Goal: Task Accomplishment & Management: Complete application form

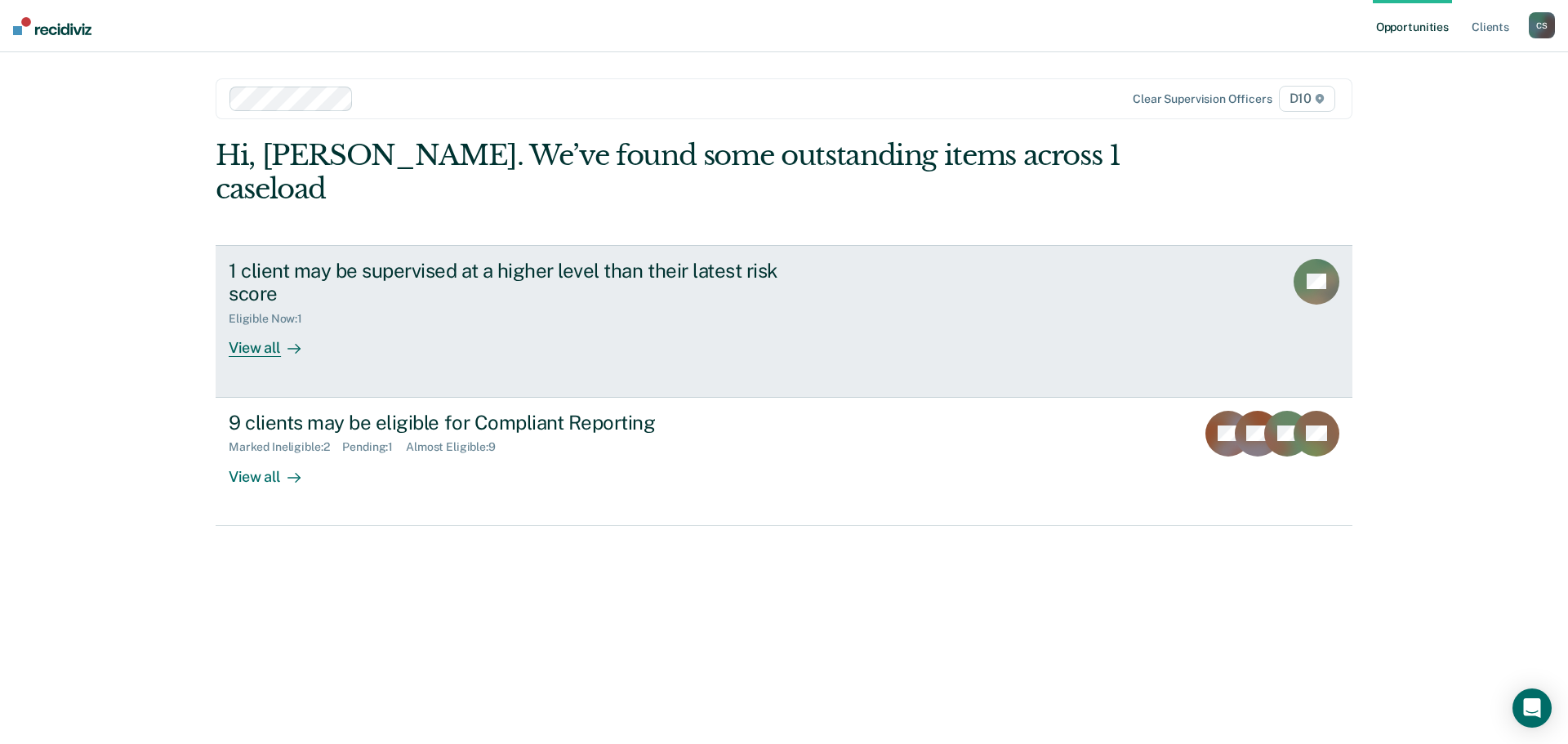
click at [277, 326] on div "View all" at bounding box center [275, 342] width 92 height 32
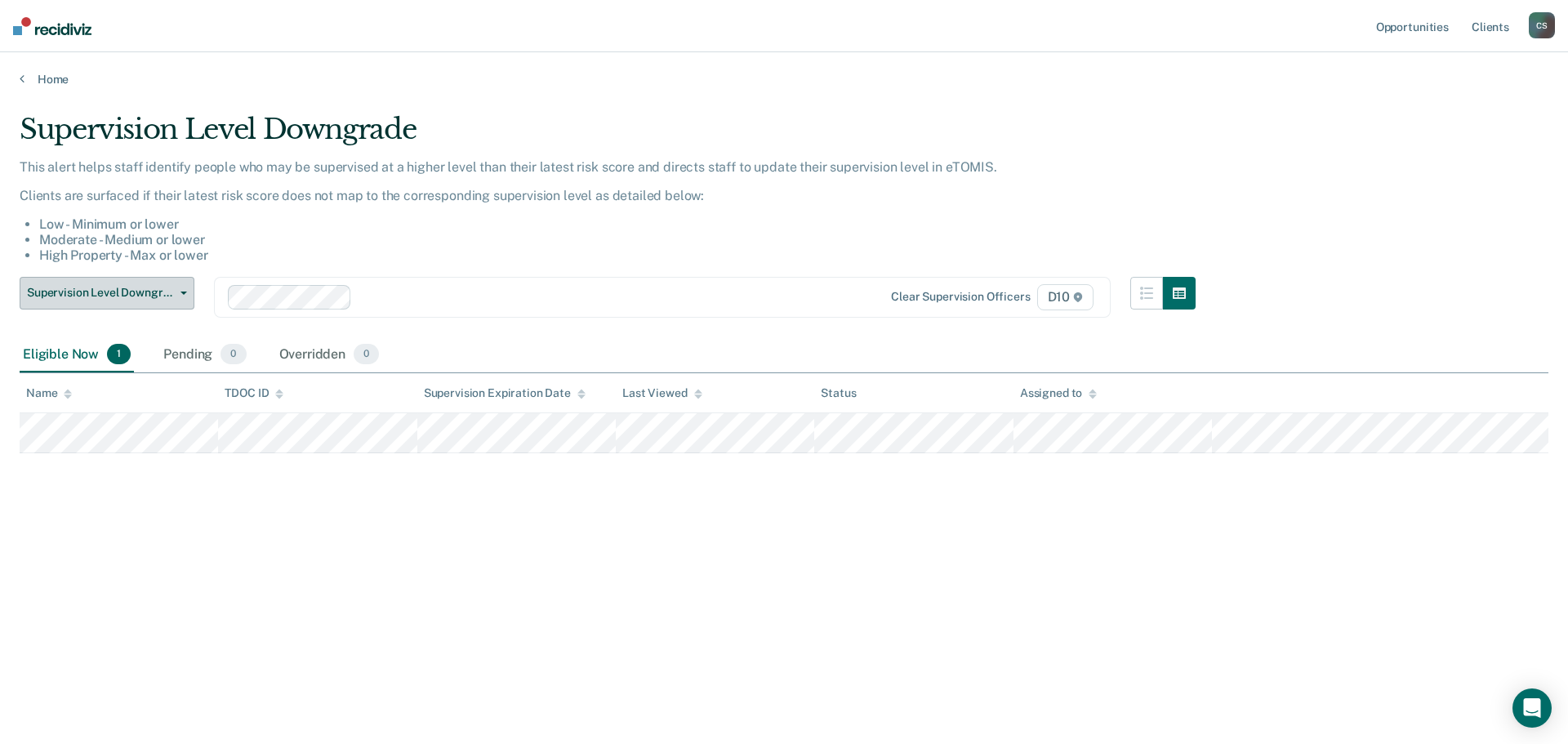
click at [178, 296] on button "Supervision Level Downgrade" at bounding box center [107, 293] width 175 height 33
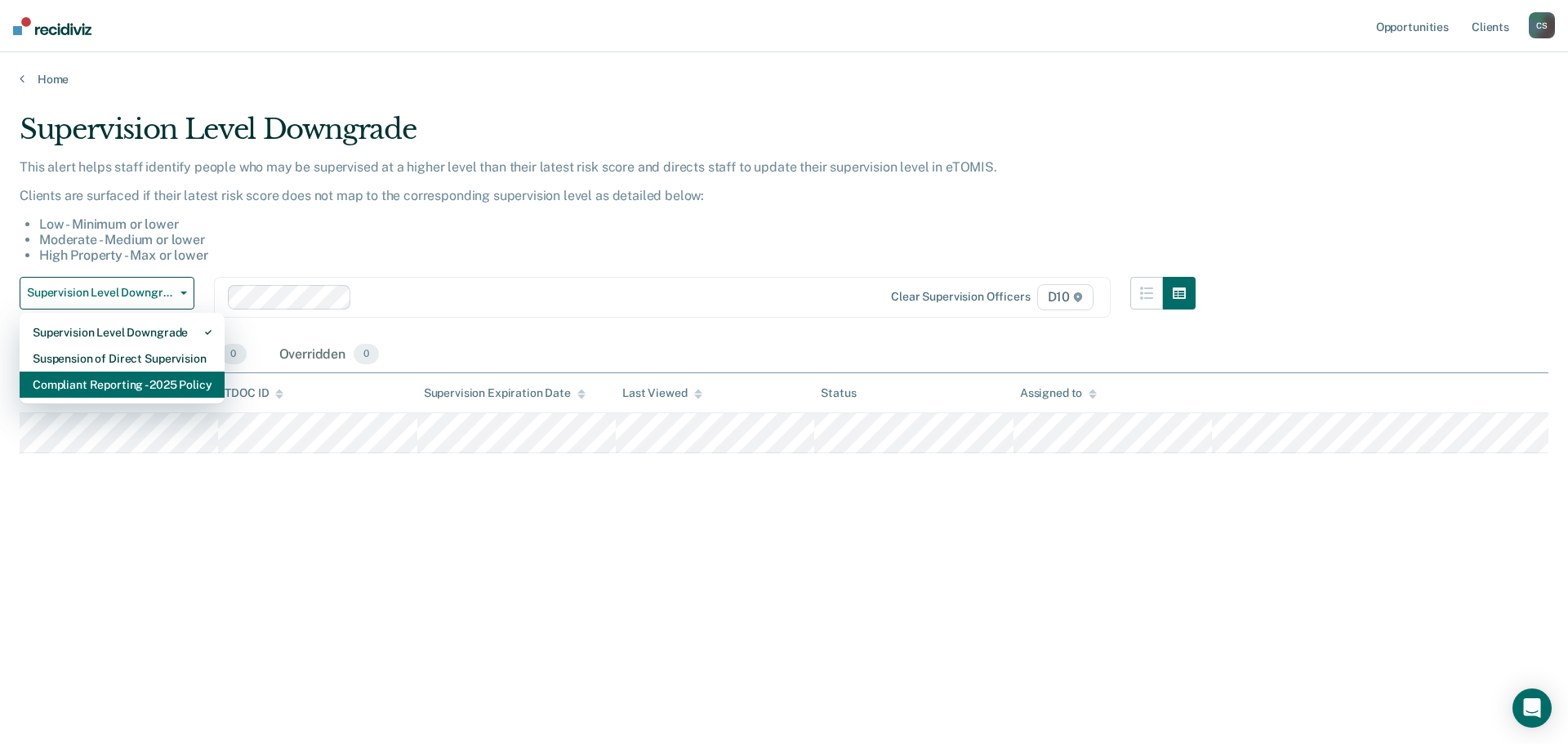
click at [170, 378] on div "Compliant Reporting - 2025 Policy" at bounding box center [122, 384] width 179 height 26
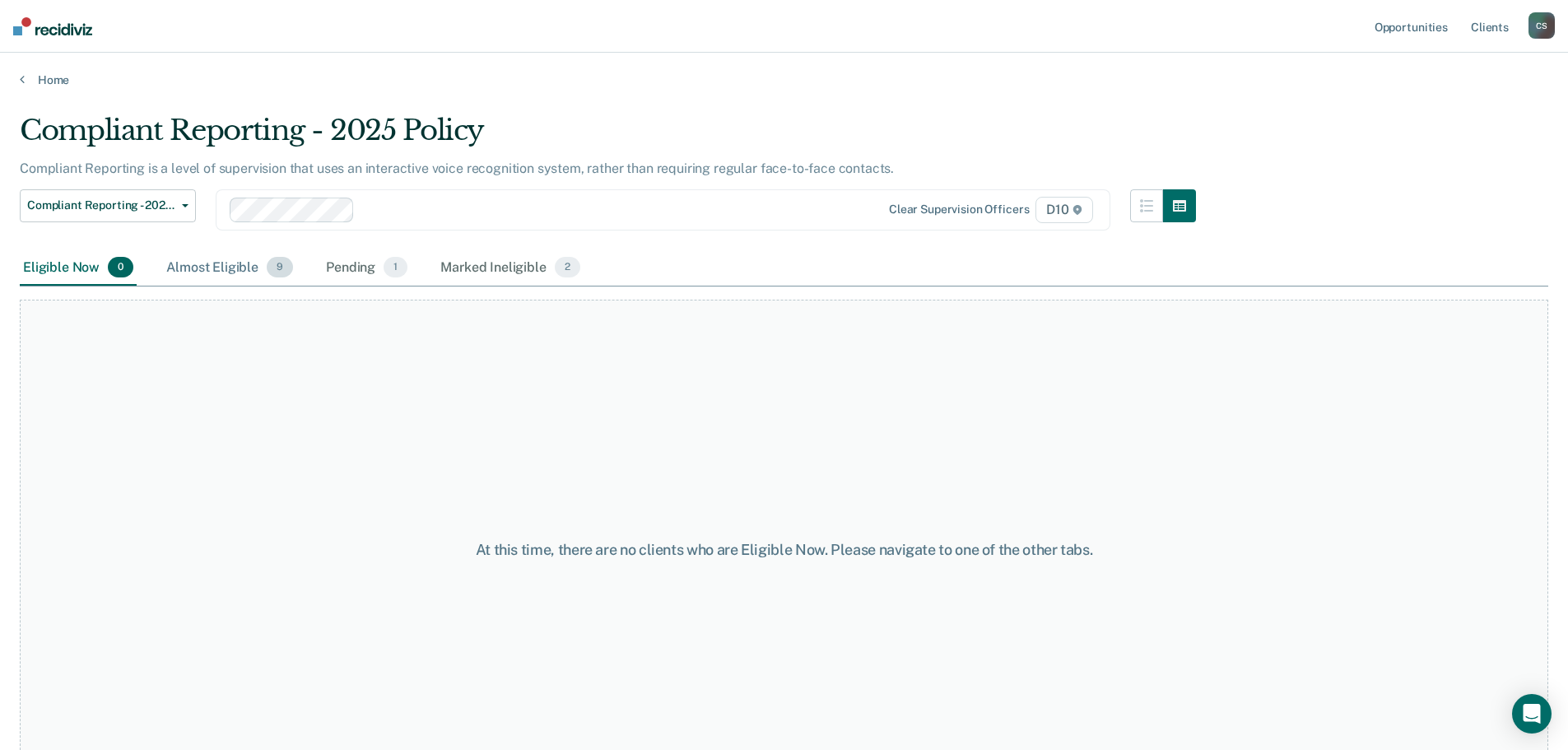
click at [231, 271] on div "Almost Eligible 9" at bounding box center [230, 268] width 133 height 36
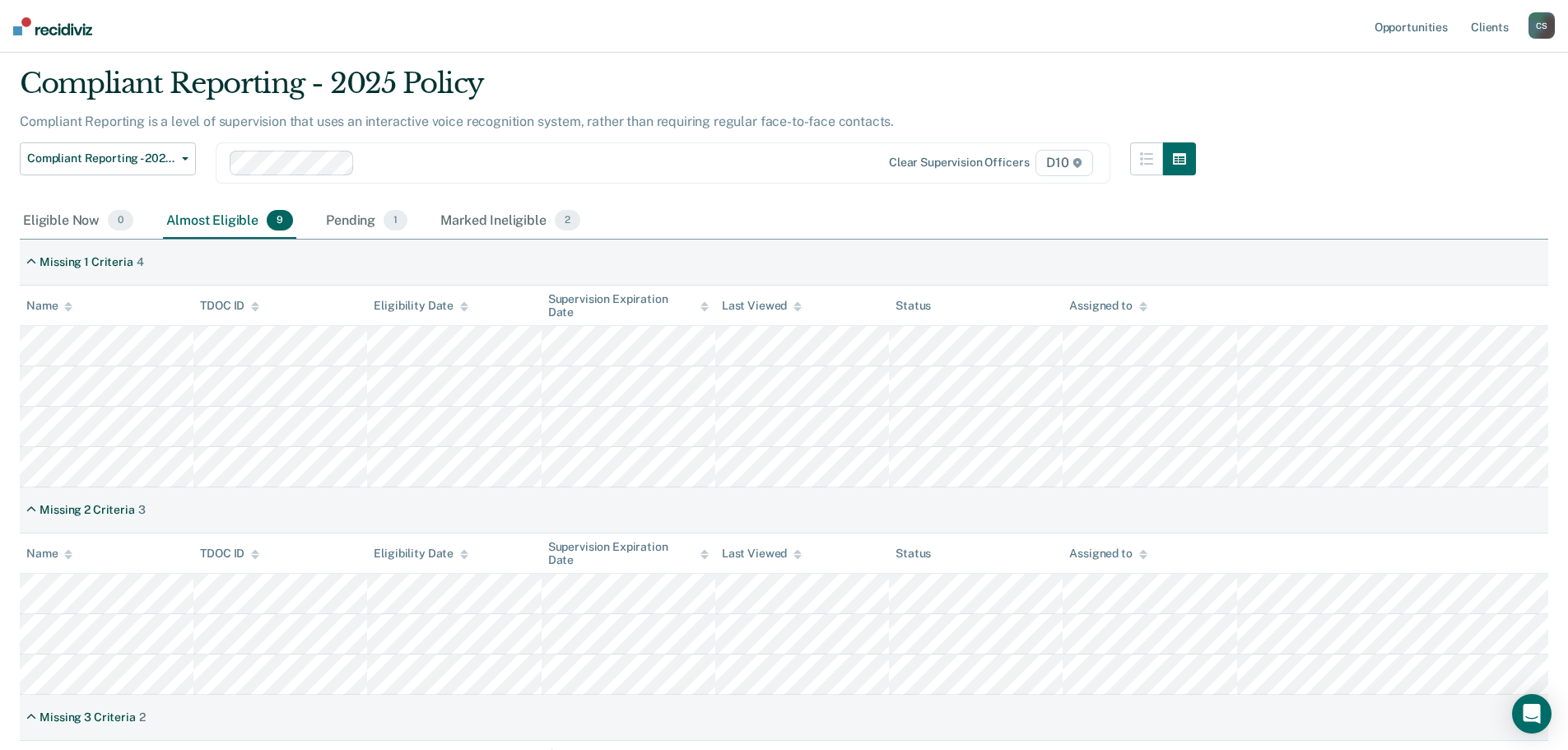
scroll to position [82, 0]
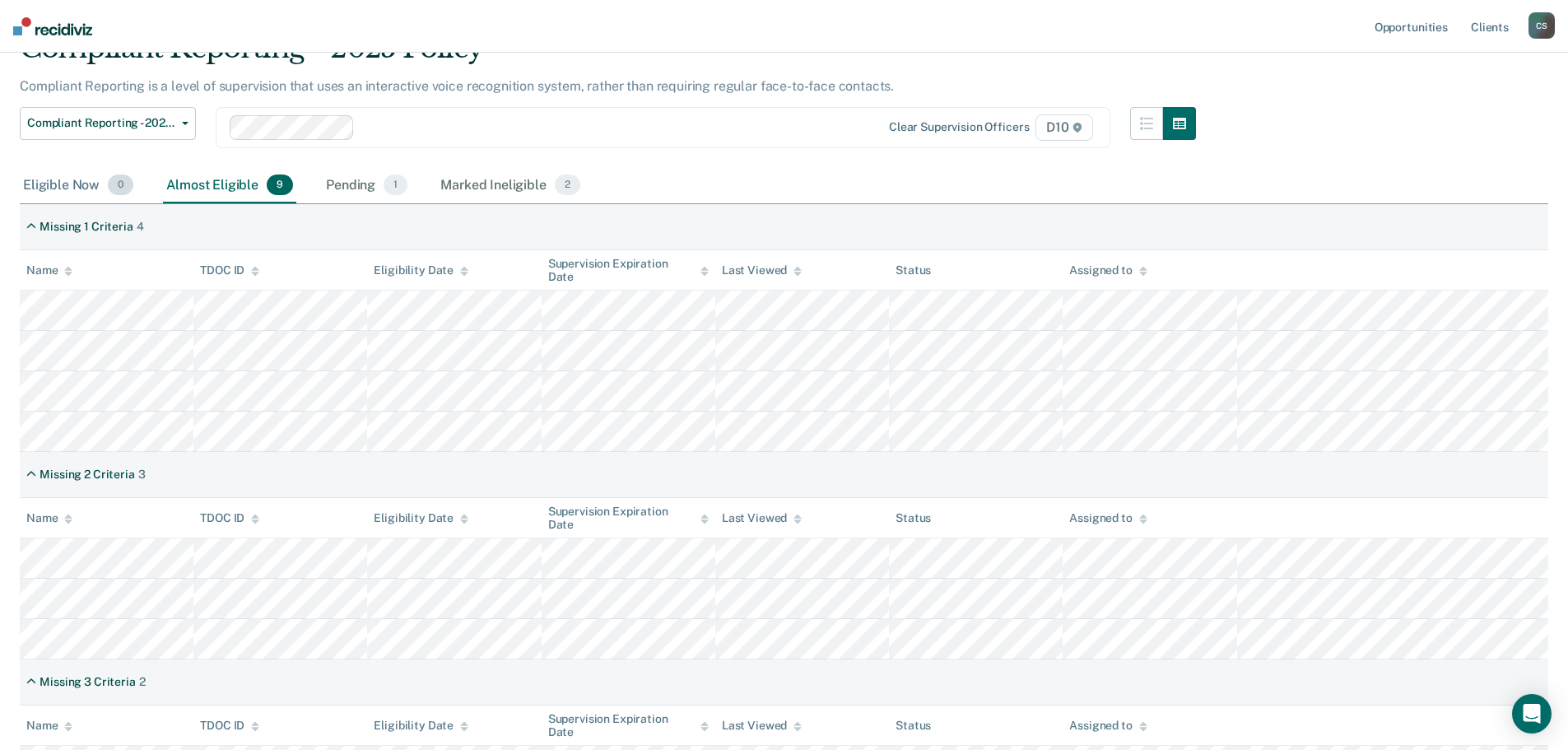
click at [72, 190] on div "Eligible Now 0" at bounding box center [78, 186] width 117 height 36
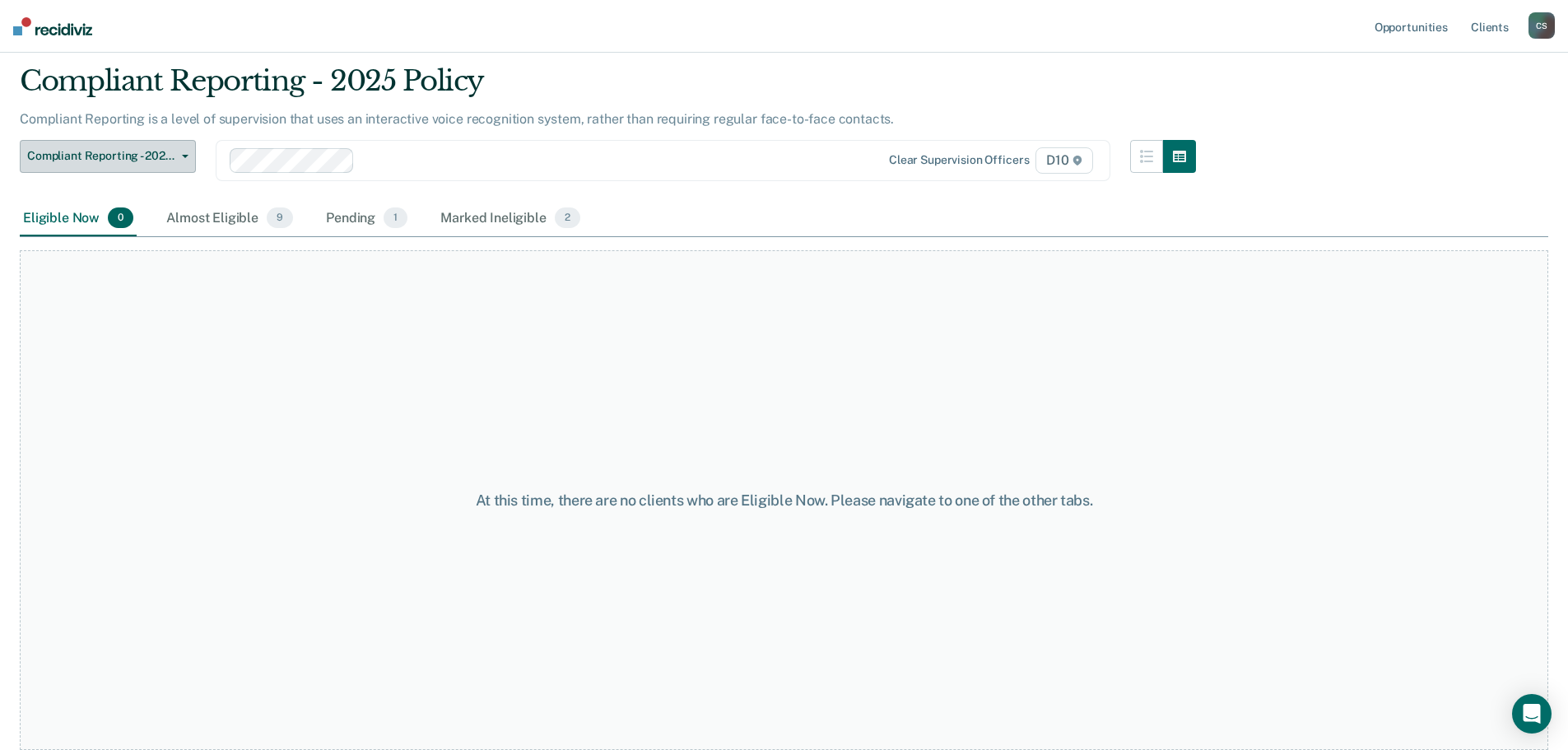
click at [150, 161] on span "Compliant Reporting - 2025 Policy" at bounding box center [101, 155] width 148 height 14
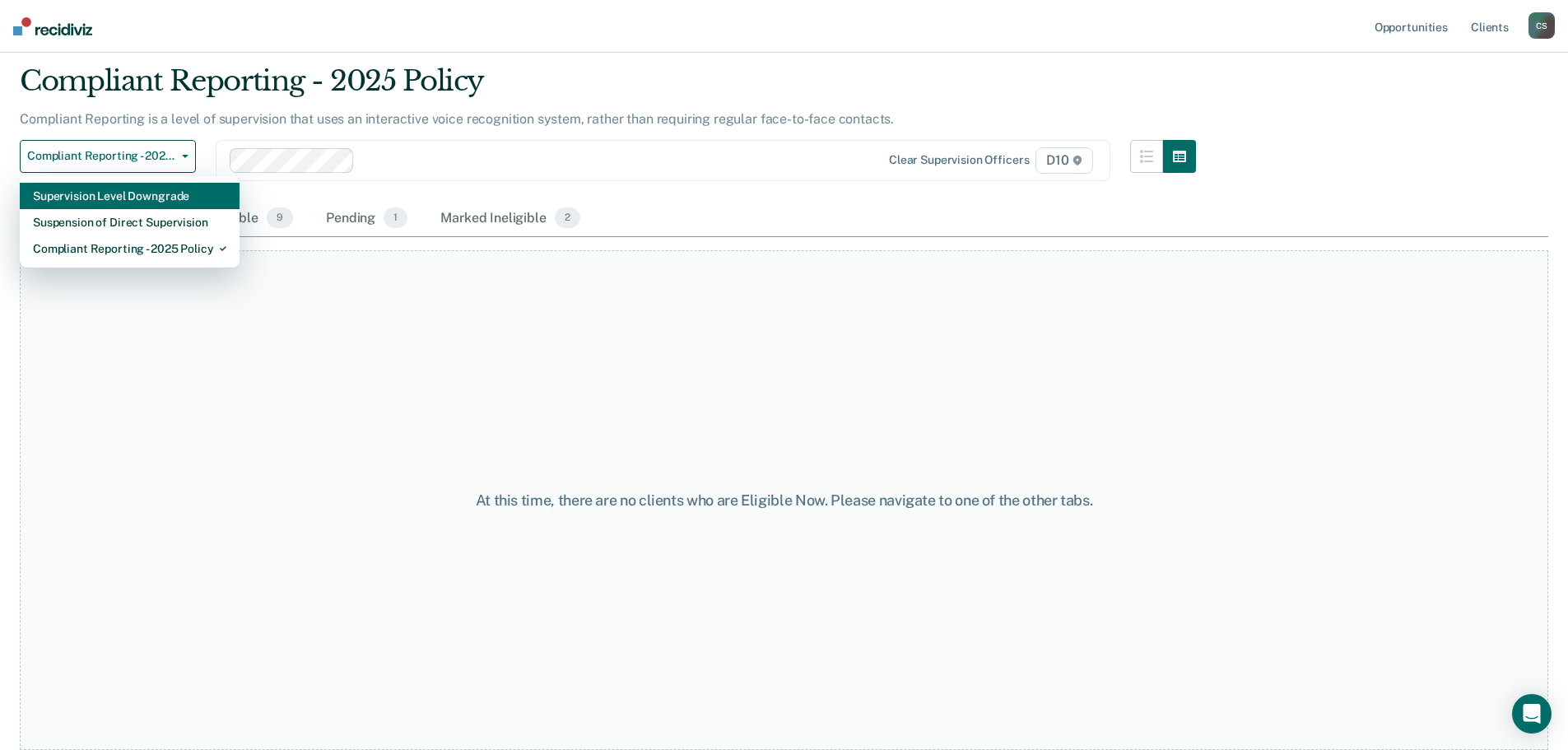
click at [162, 201] on div "Supervision Level Downgrade" at bounding box center [130, 196] width 193 height 26
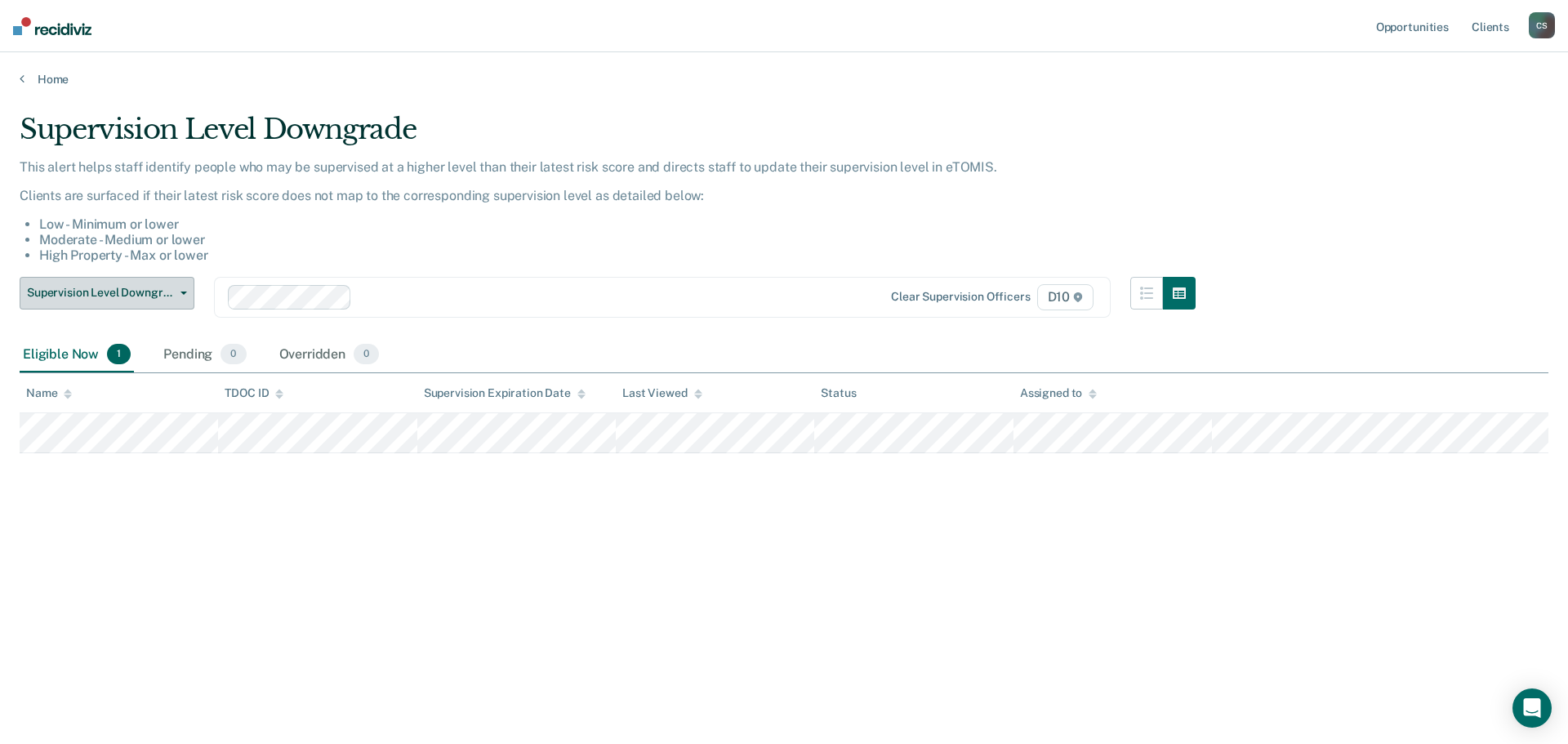
click at [181, 295] on button "Supervision Level Downgrade" at bounding box center [107, 293] width 175 height 33
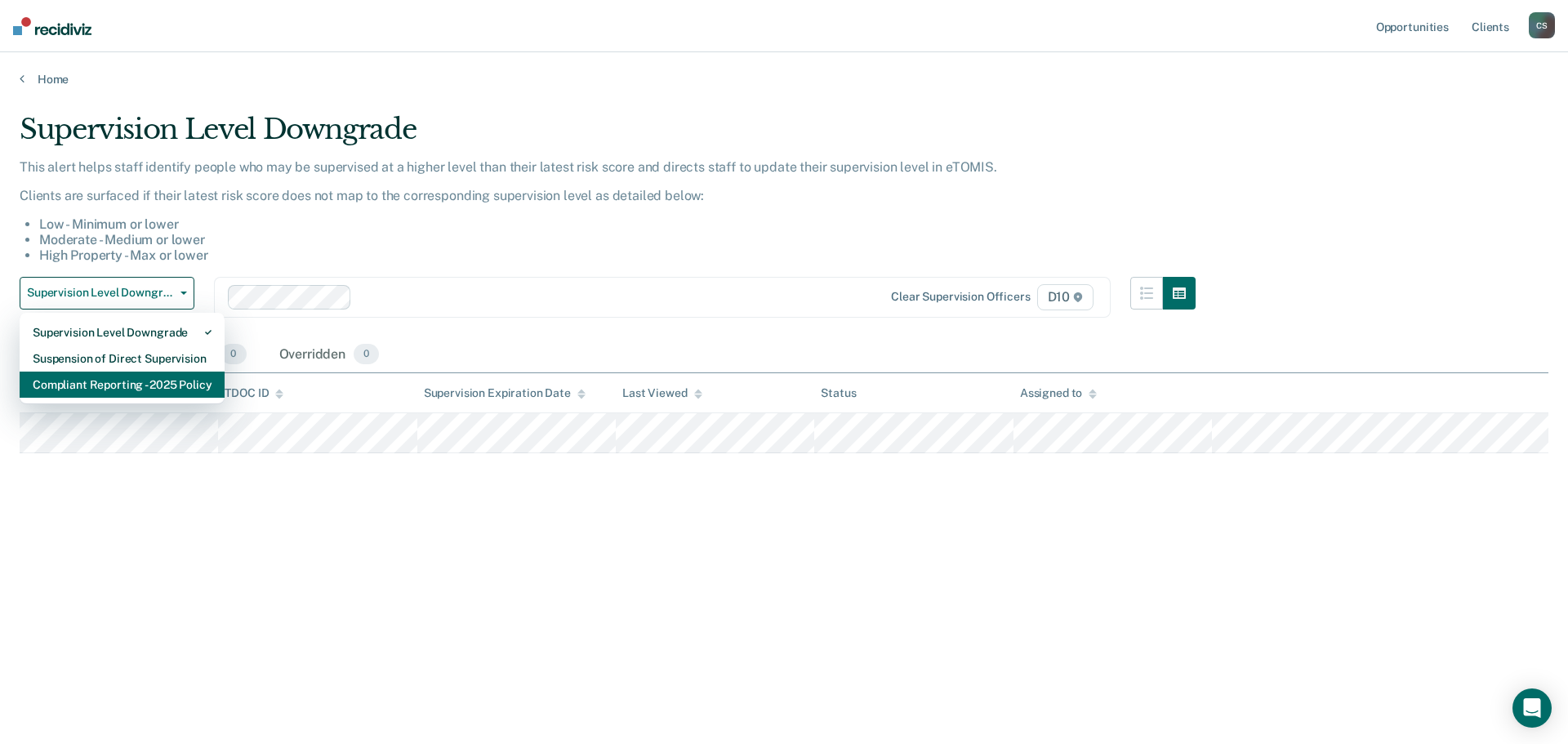
click at [164, 375] on div "Compliant Reporting - 2025 Policy" at bounding box center [122, 384] width 179 height 26
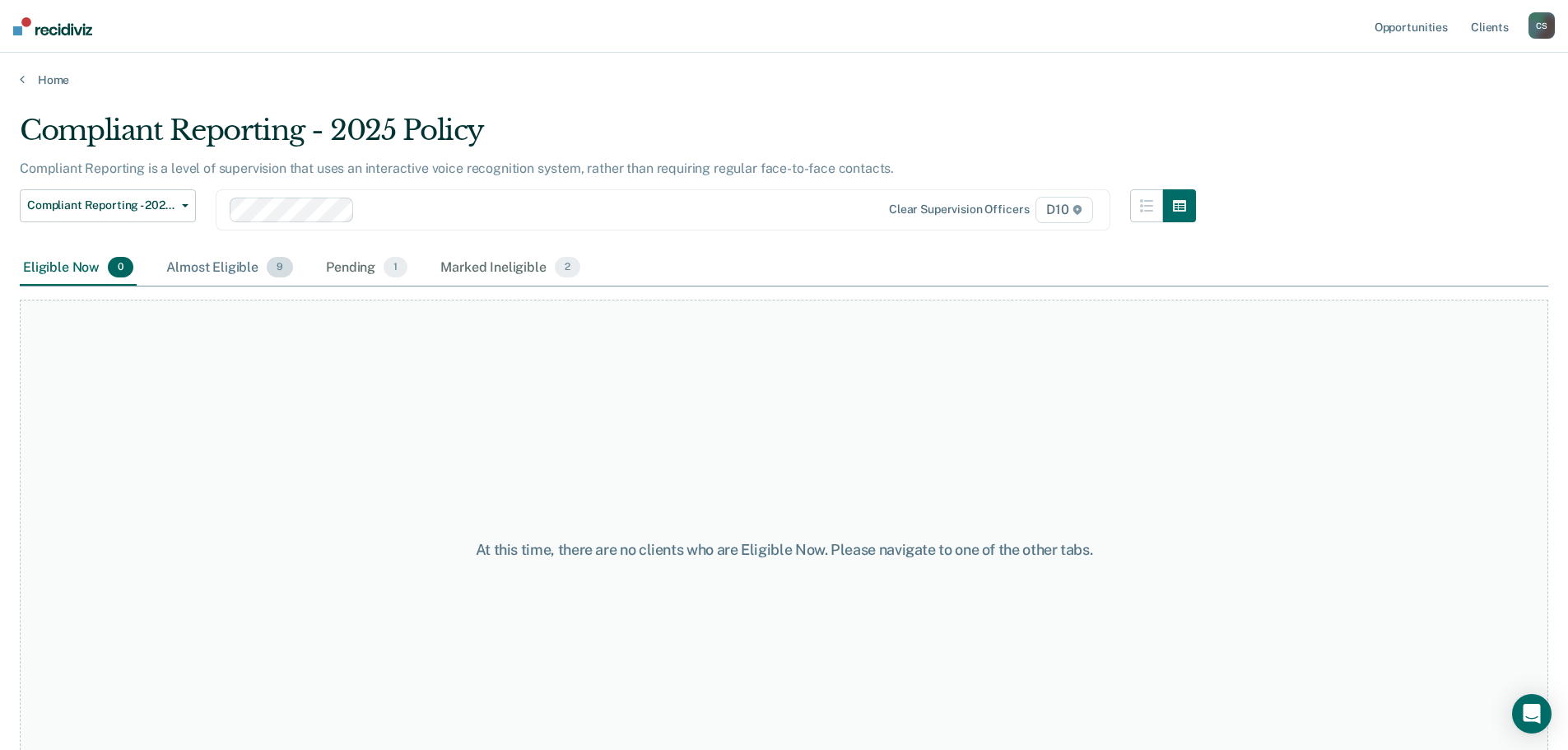
click at [236, 272] on div "Almost Eligible 9" at bounding box center [230, 268] width 133 height 36
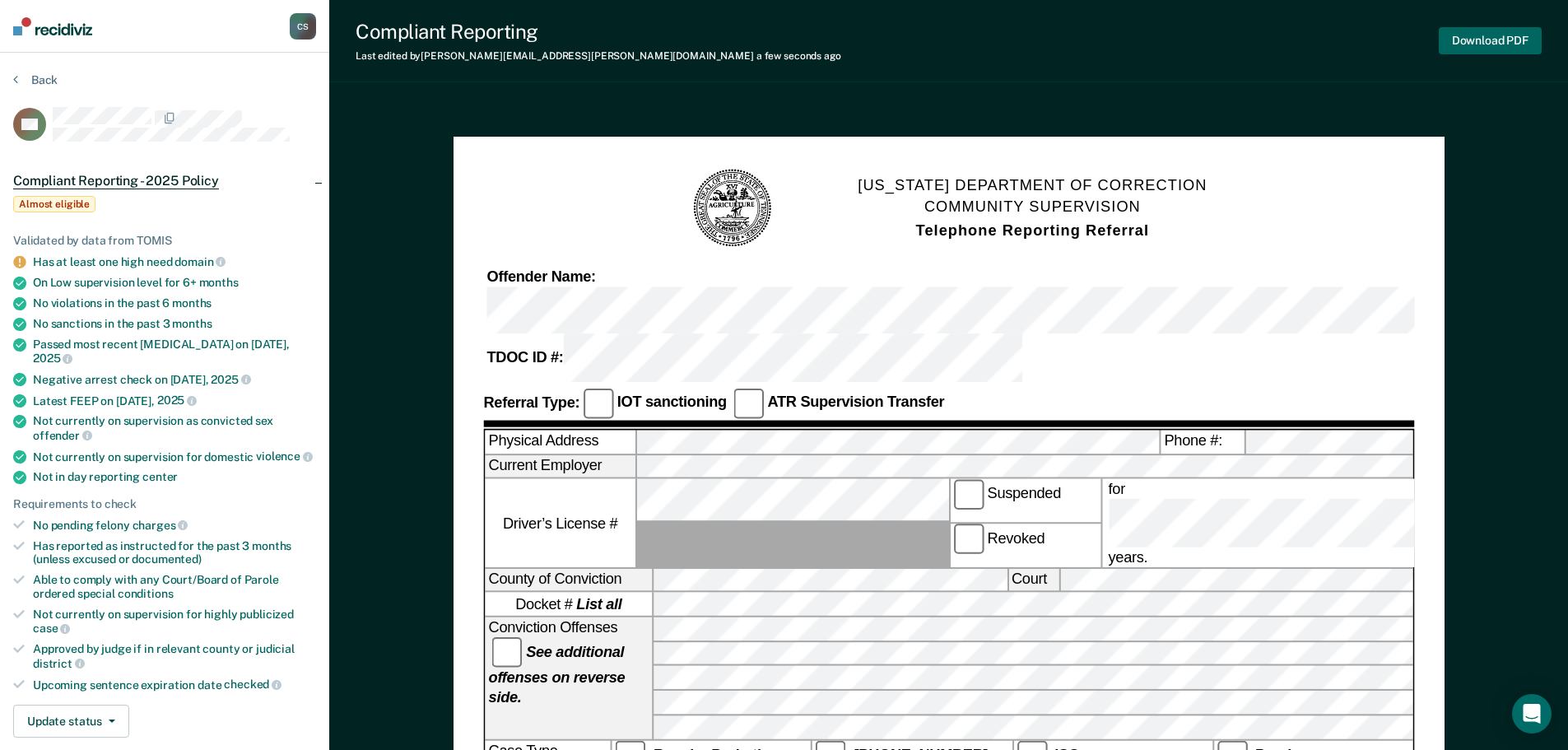
click at [1483, 33] on button "Download PDF" at bounding box center [1489, 41] width 102 height 27
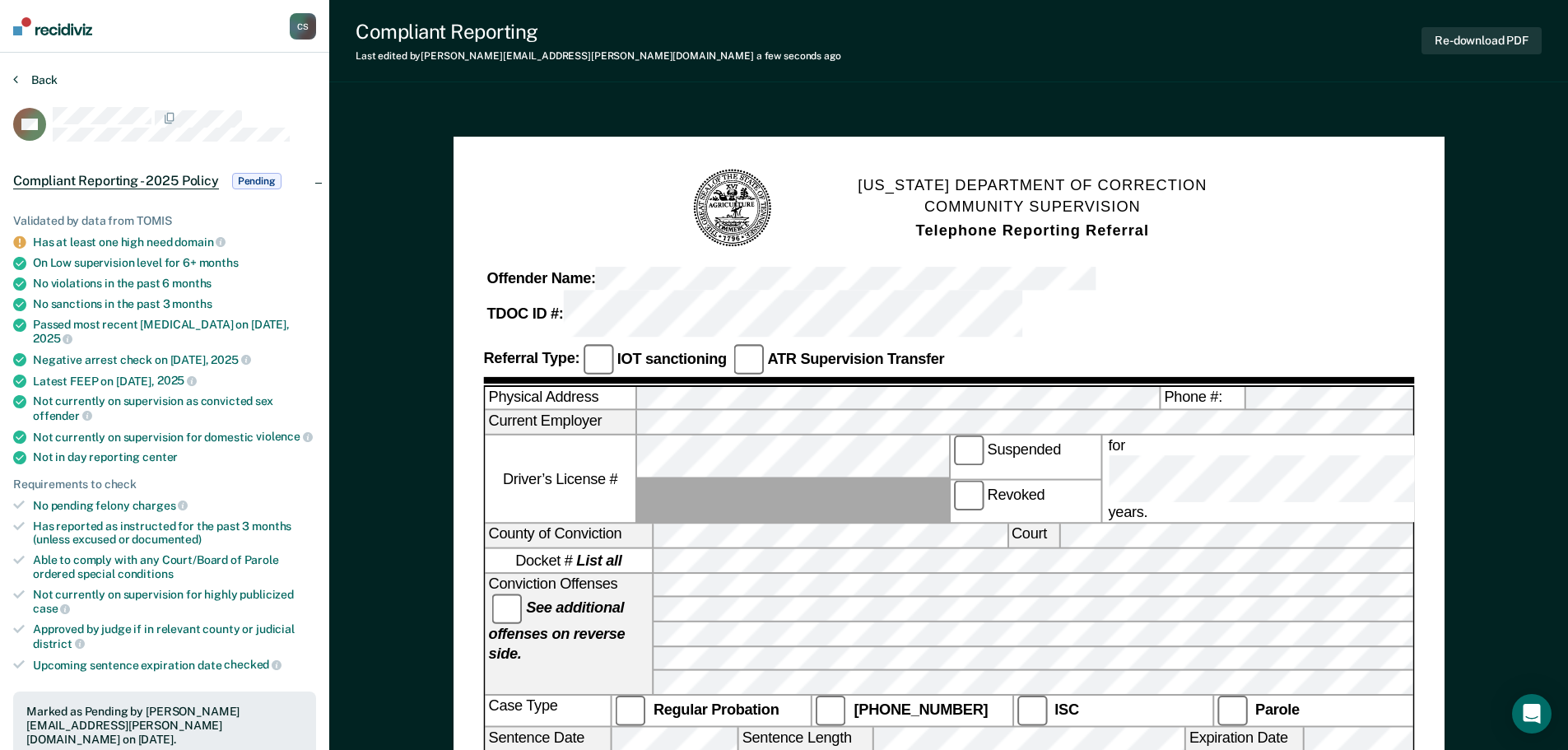
click at [22, 77] on button "Back" at bounding box center [35, 79] width 44 height 15
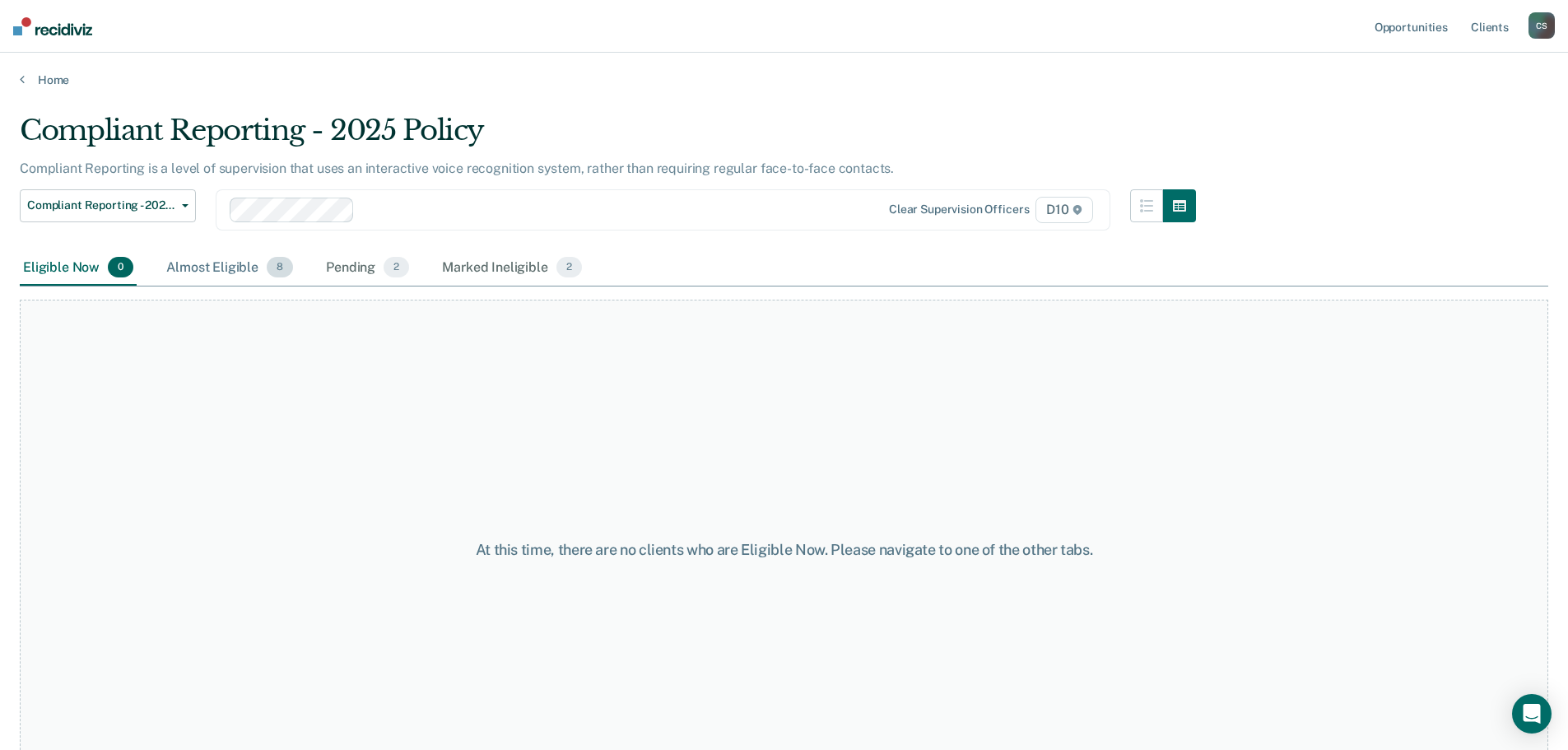
click at [206, 272] on div "Almost Eligible 8" at bounding box center [230, 268] width 133 height 36
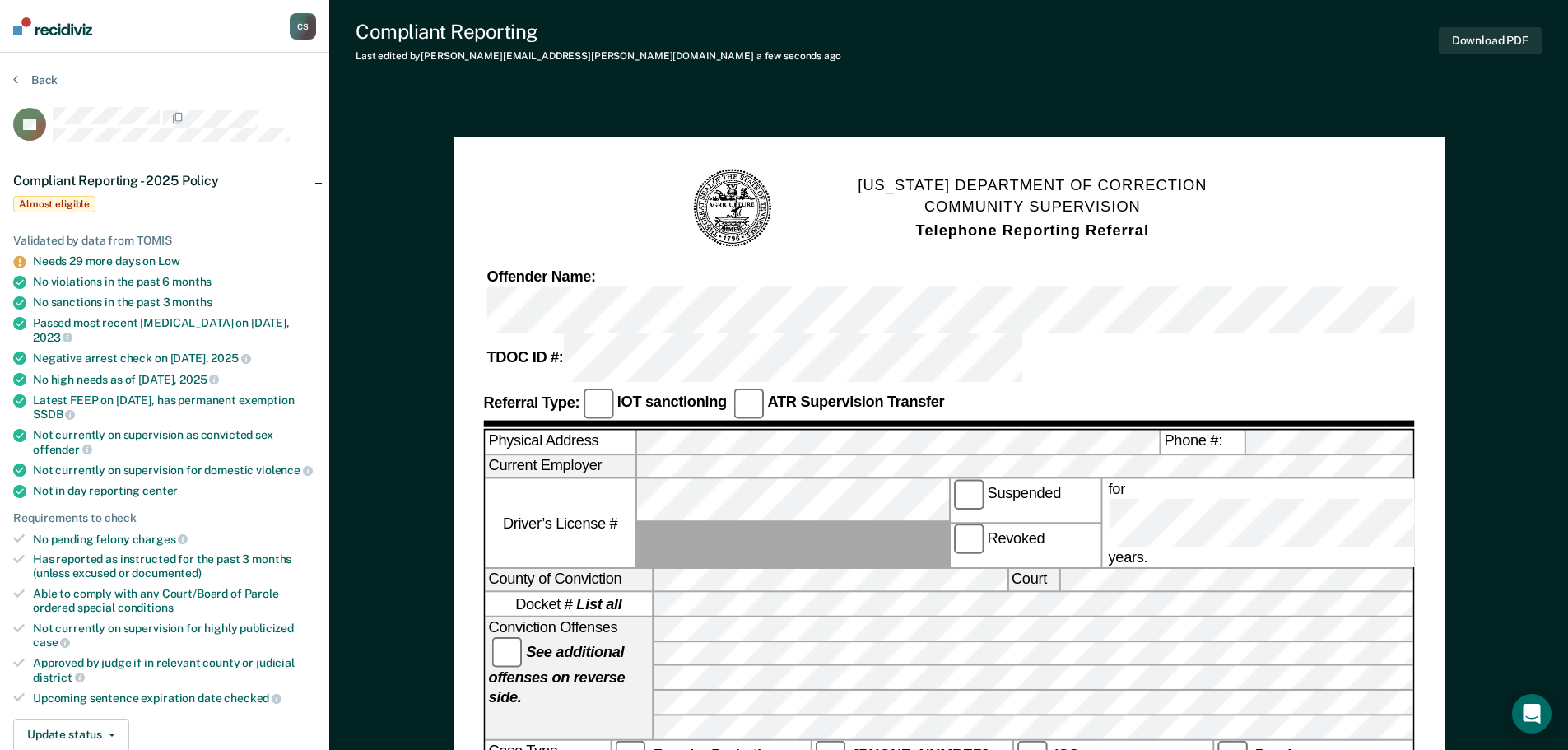
click at [1313, 185] on div "[US_STATE] DEPARTMENT OF CORRECTION COMMUNITY SUPERVISION Telephone Reporting R…" at bounding box center [949, 208] width 931 height 83
click at [1460, 40] on button "Download PDF" at bounding box center [1489, 41] width 102 height 27
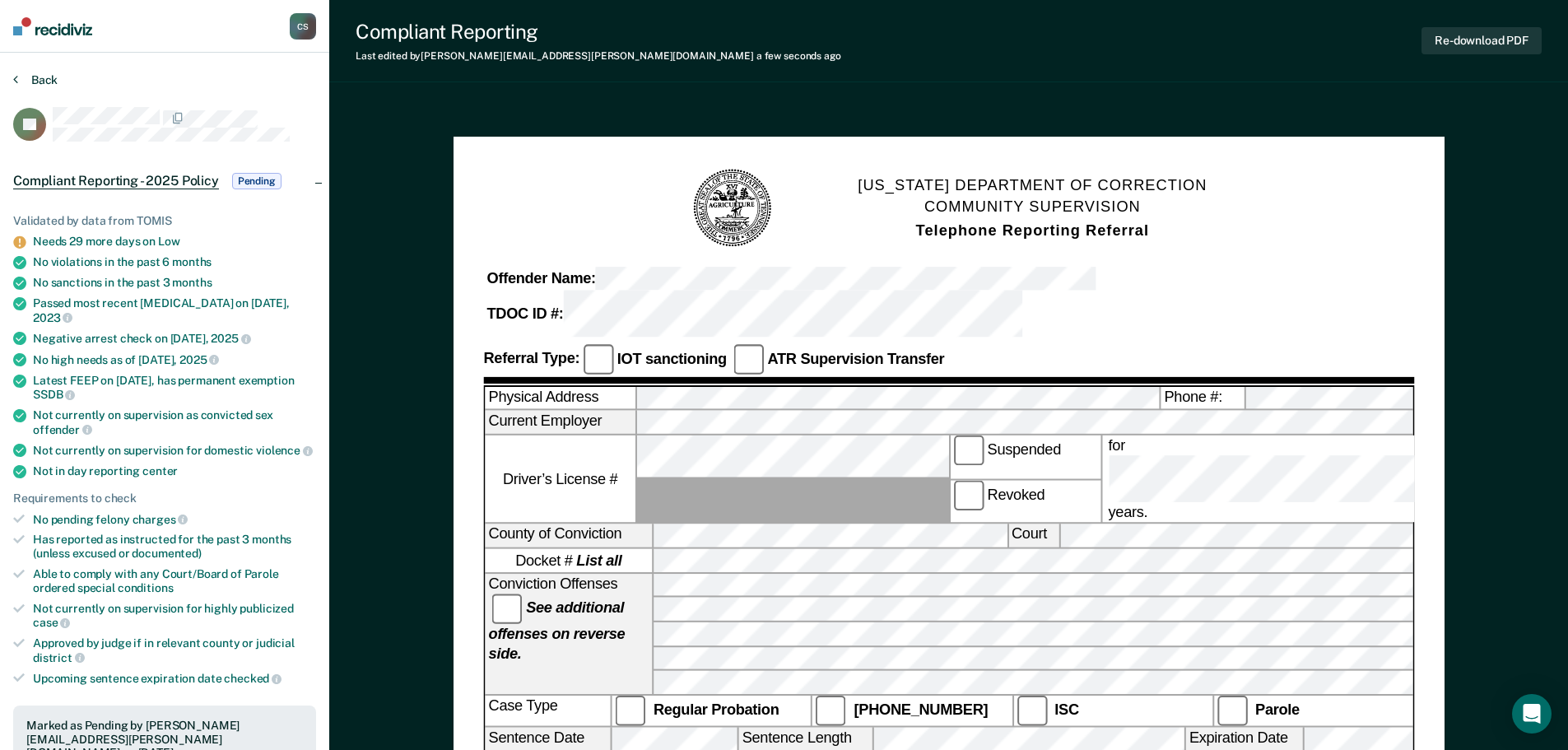
click at [43, 73] on button "Back" at bounding box center [35, 79] width 44 height 15
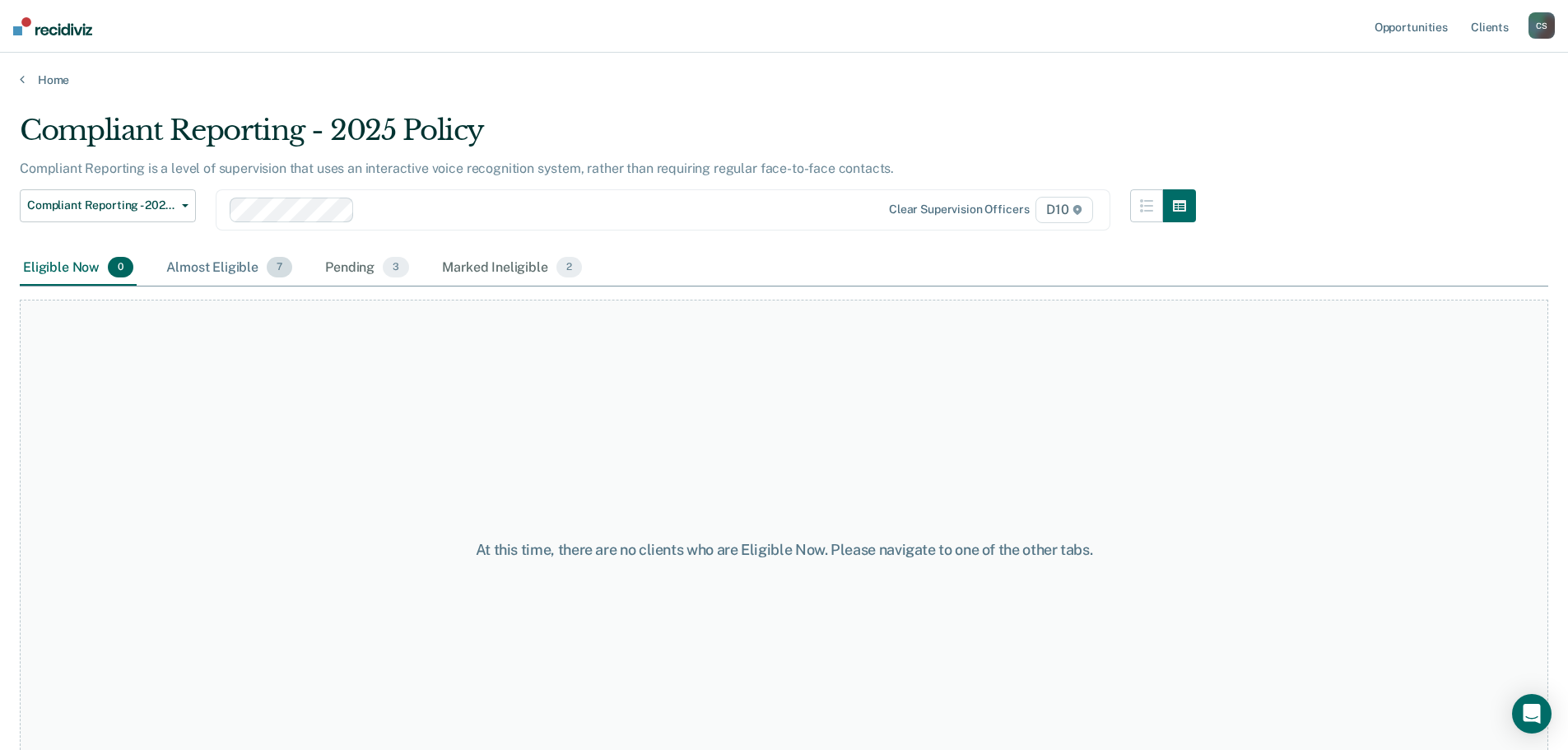
click at [254, 273] on div "Almost Eligible 7" at bounding box center [229, 268] width 132 height 36
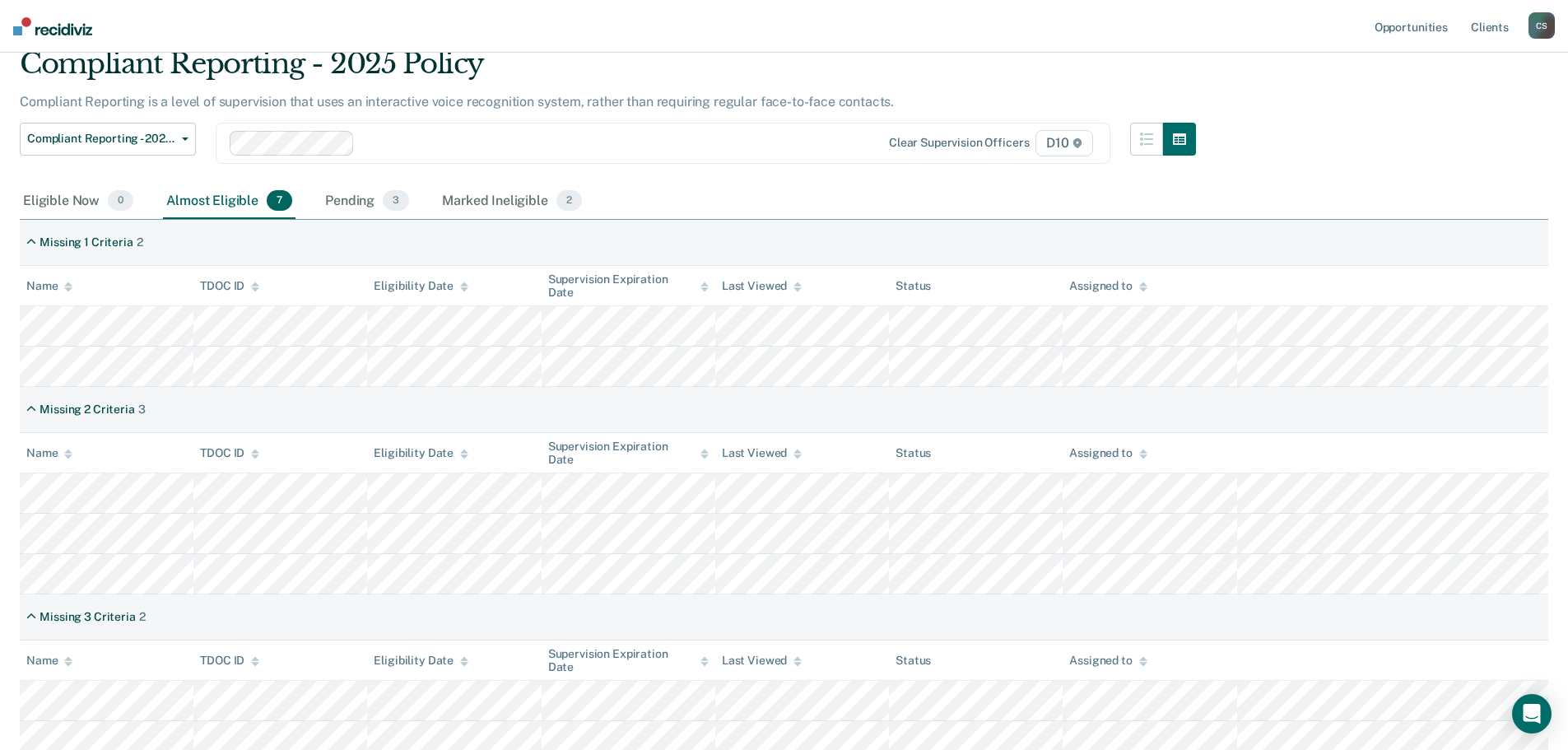
scroll to position [196, 0]
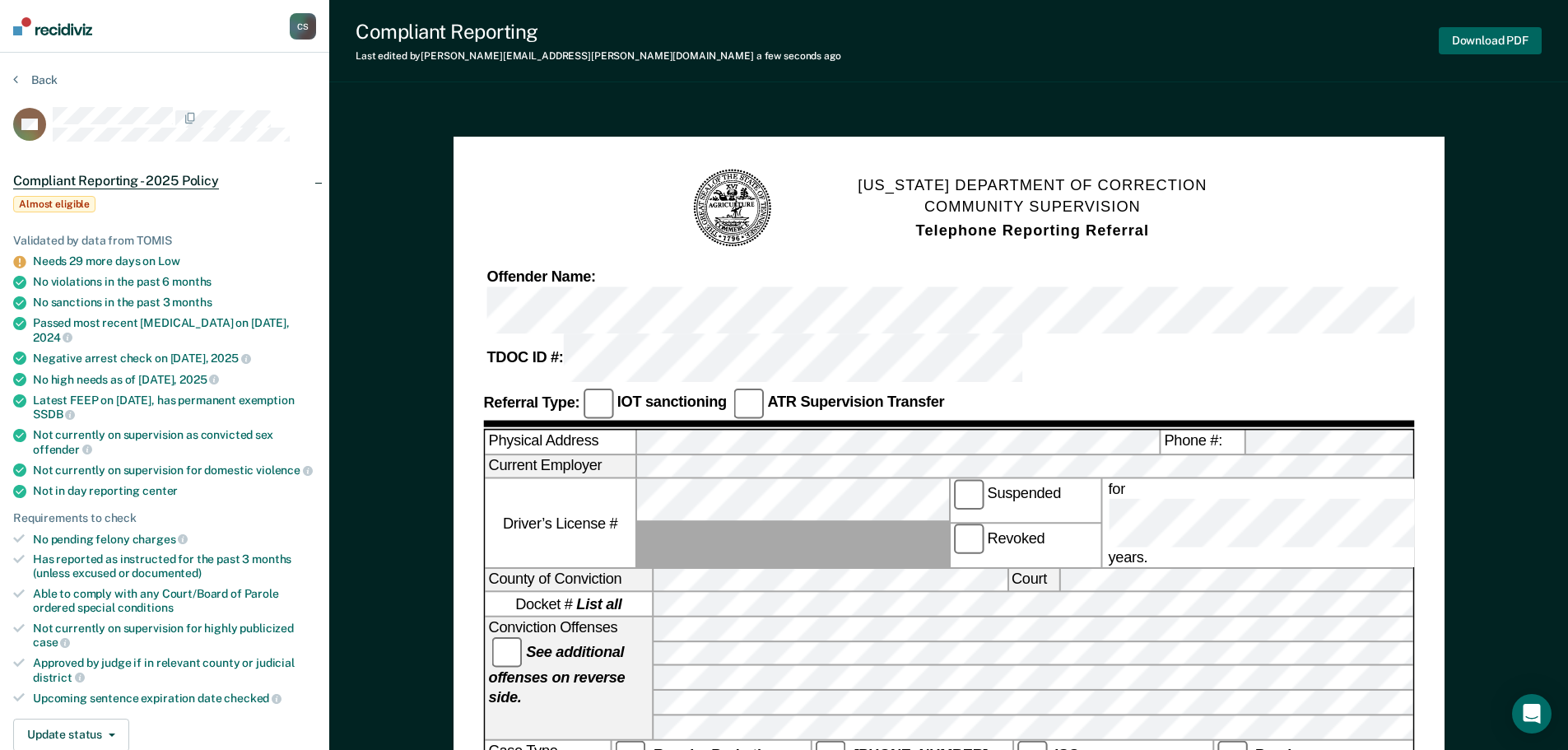
click at [1462, 47] on button "Download PDF" at bounding box center [1489, 41] width 102 height 27
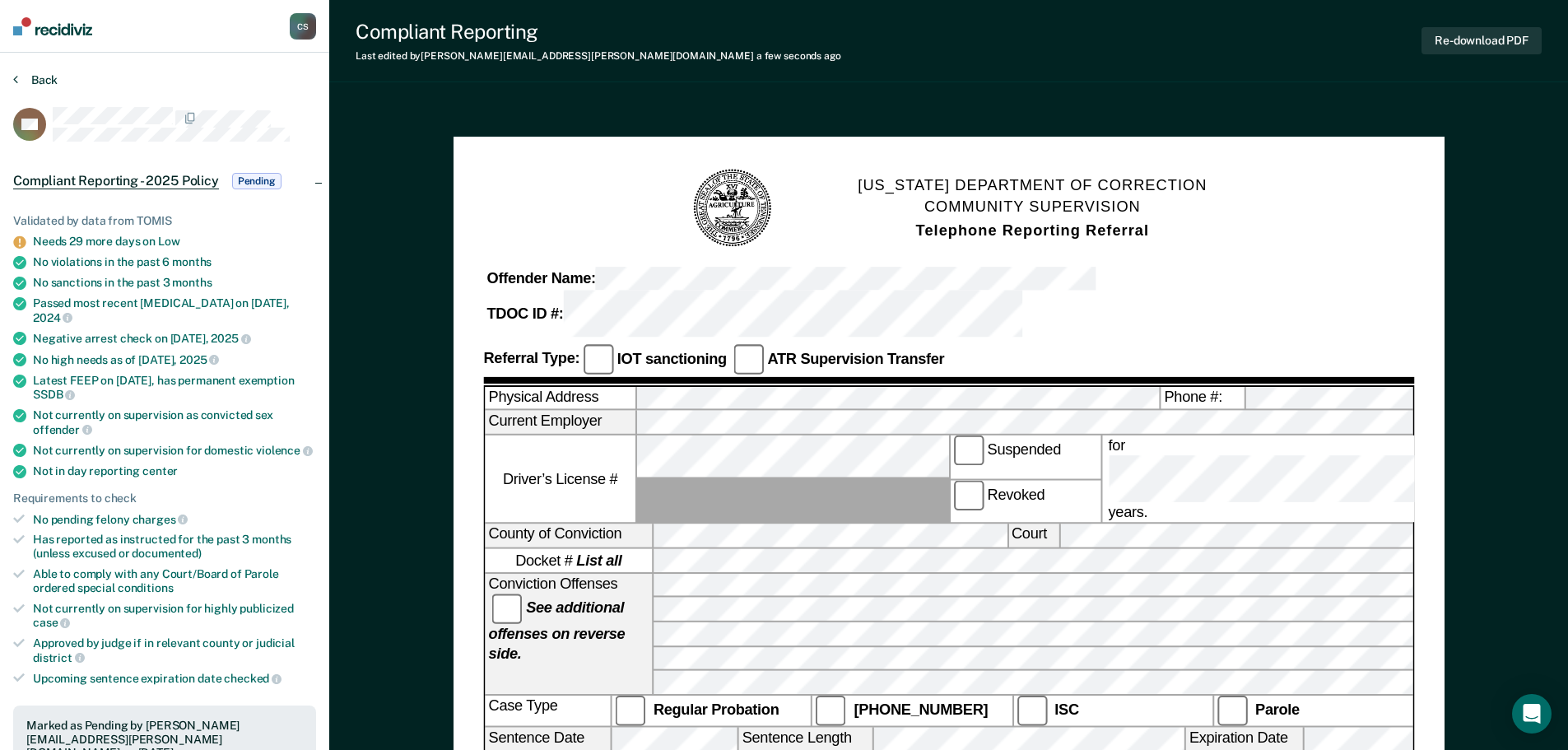
click at [26, 79] on button "Back" at bounding box center [35, 79] width 44 height 15
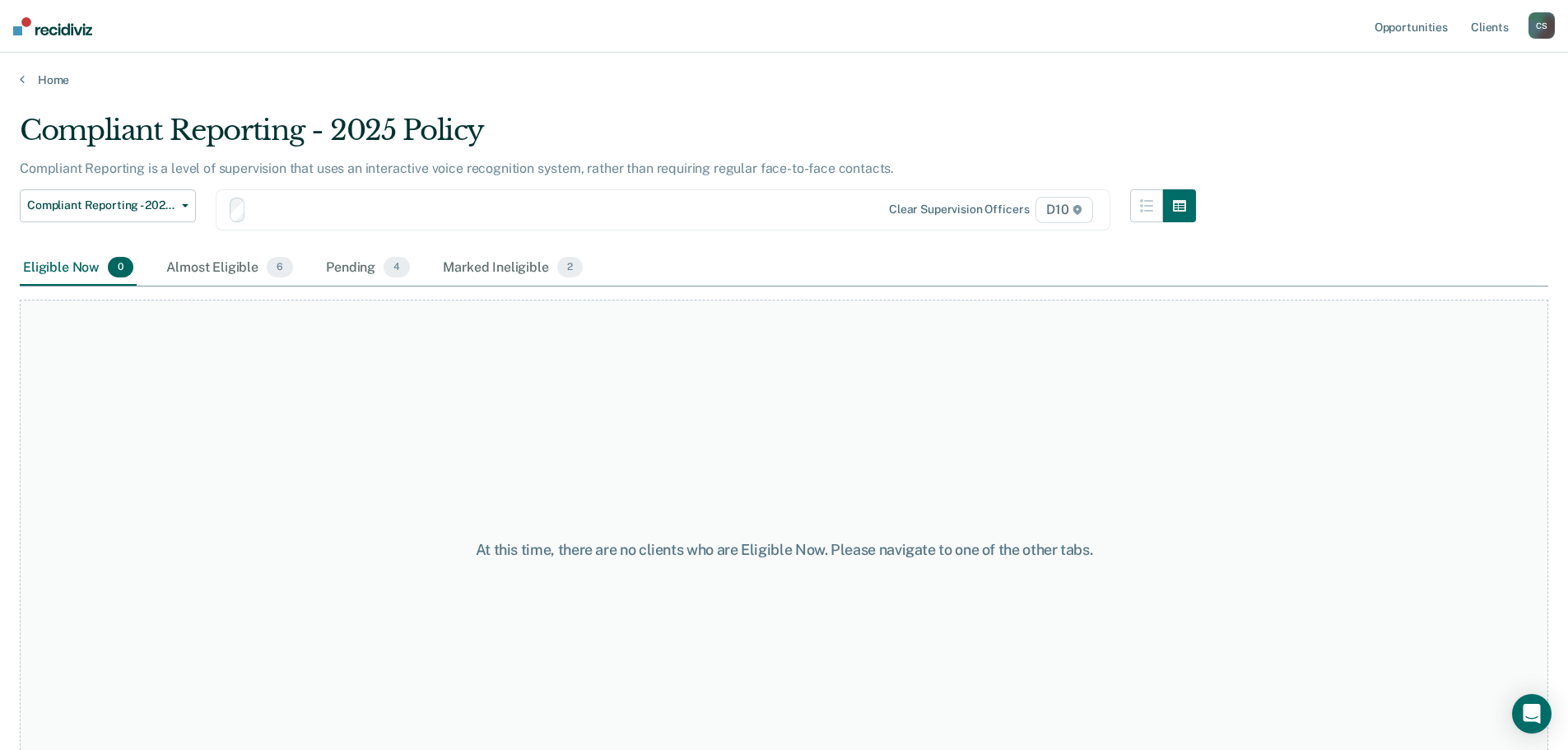
scroll to position [50, 0]
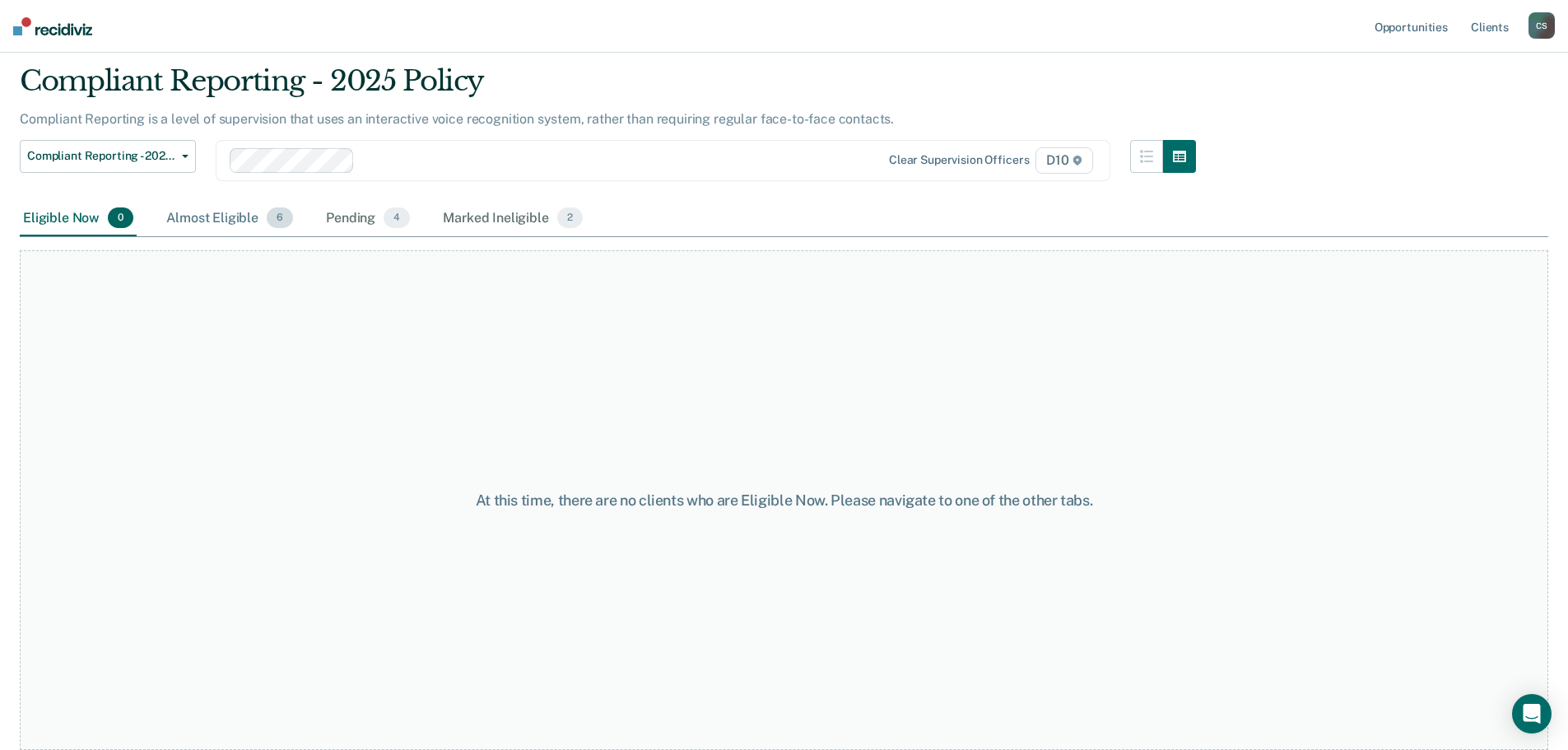
click at [225, 219] on div "Almost Eligible 6" at bounding box center [230, 219] width 133 height 36
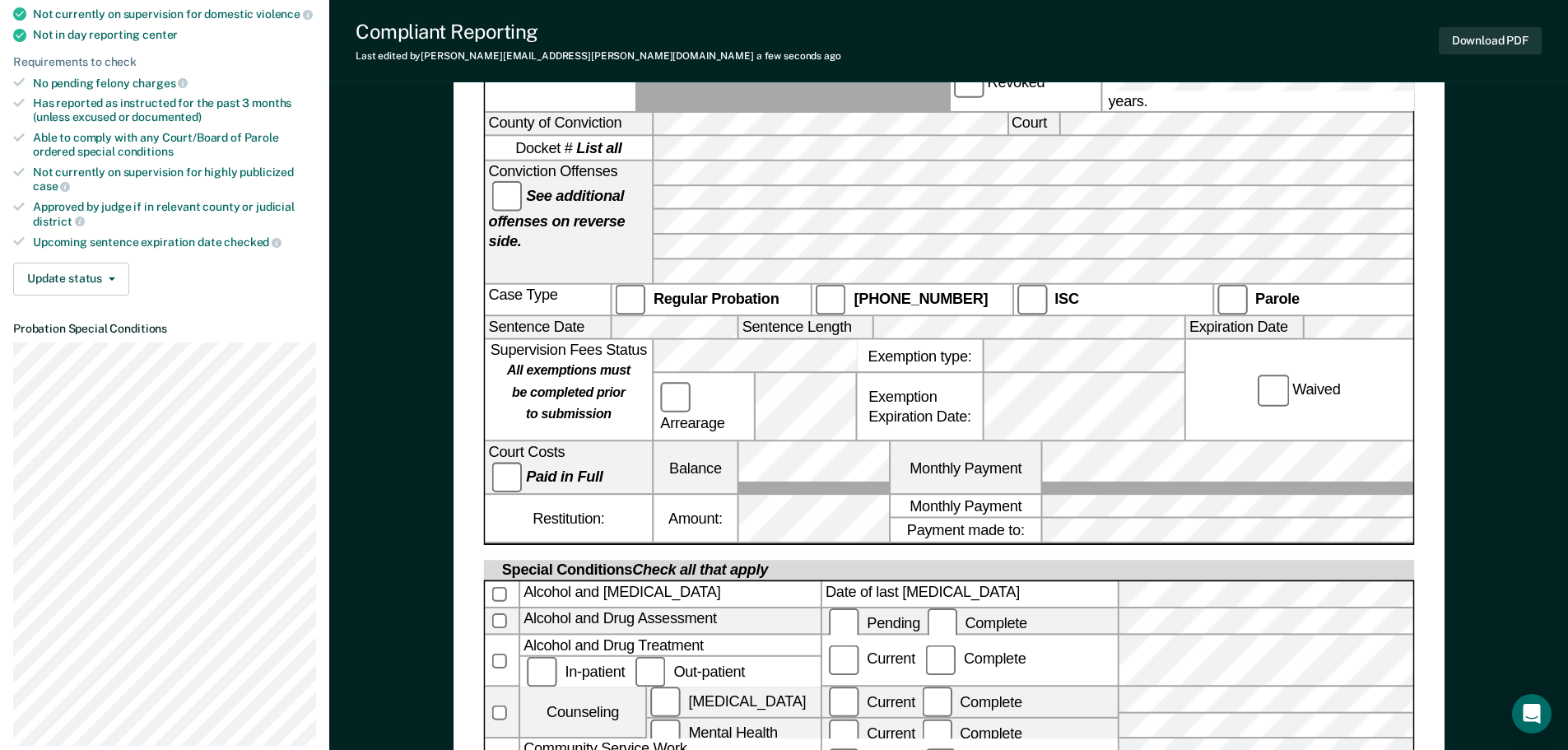
scroll to position [247, 0]
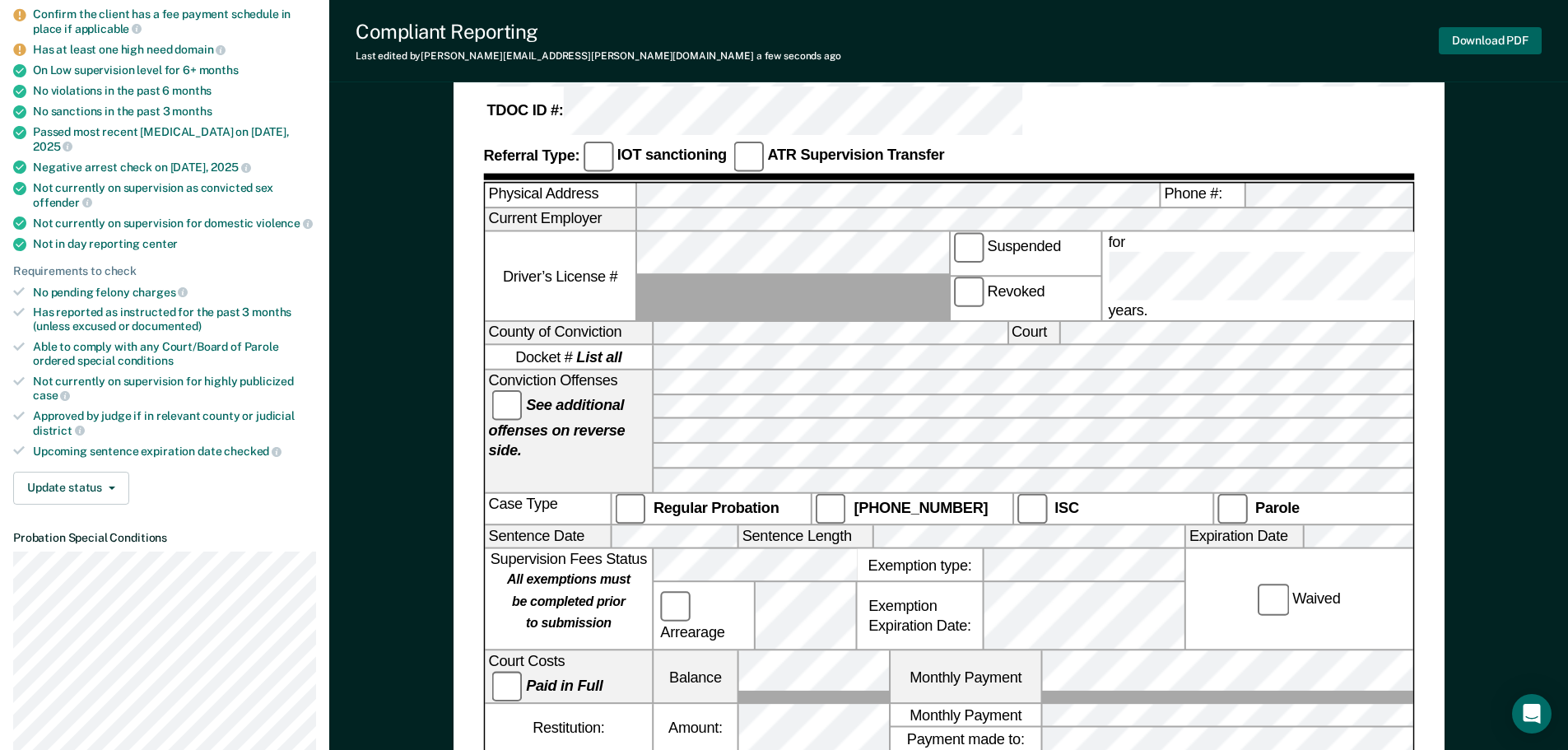
click at [1463, 38] on button "Download PDF" at bounding box center [1489, 41] width 102 height 27
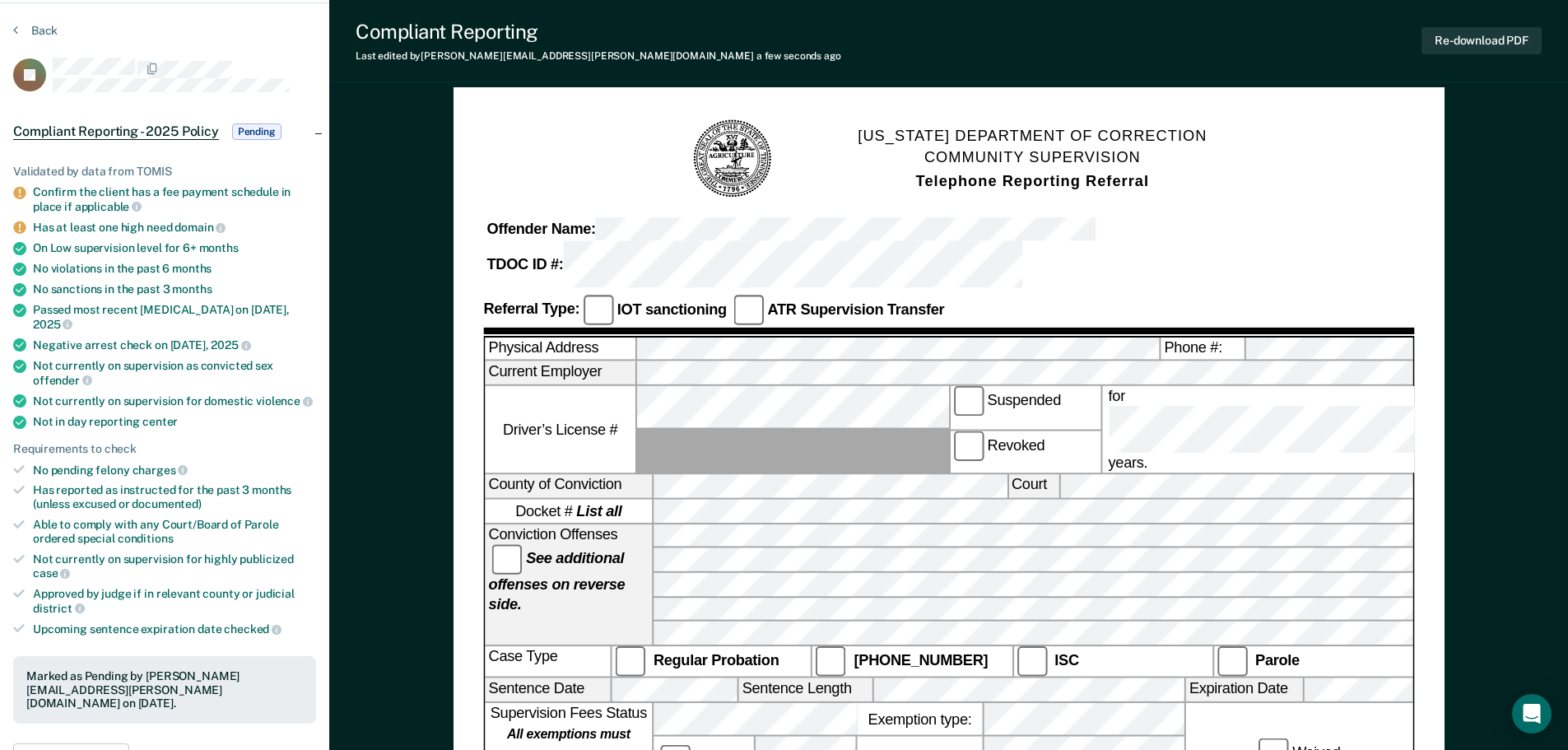
scroll to position [0, 0]
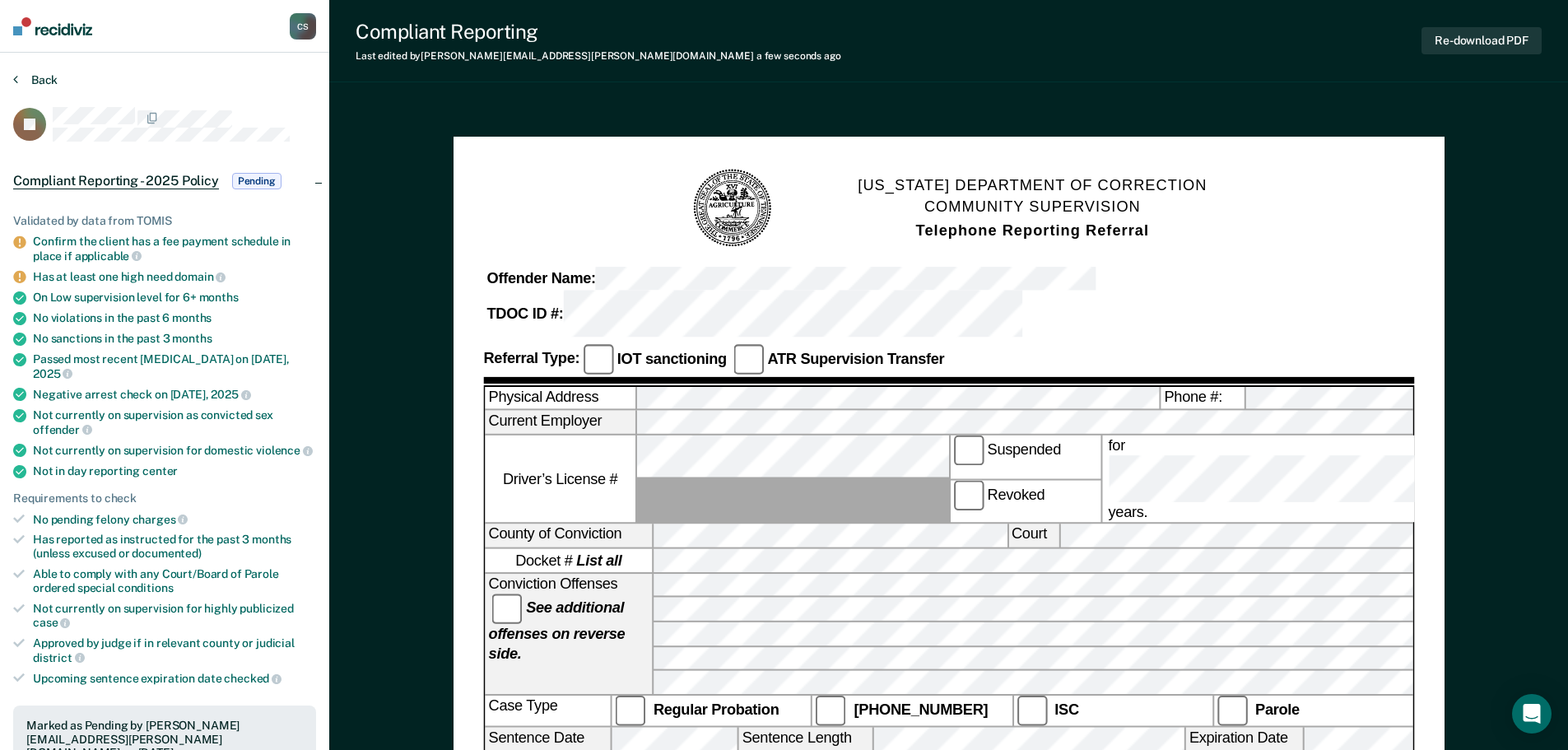
click at [22, 79] on button "Back" at bounding box center [35, 79] width 44 height 15
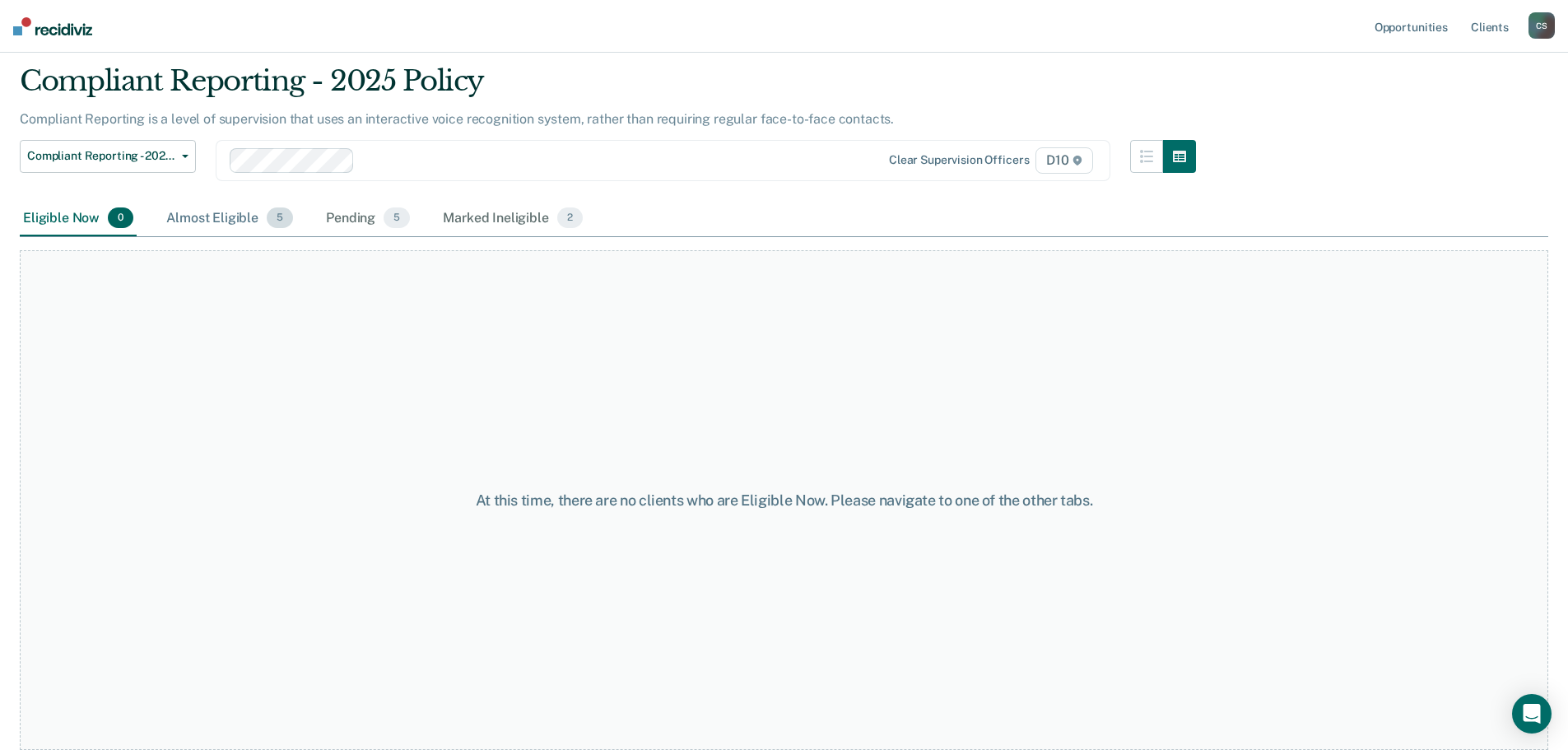
click at [248, 215] on div "Almost Eligible 5" at bounding box center [230, 219] width 133 height 36
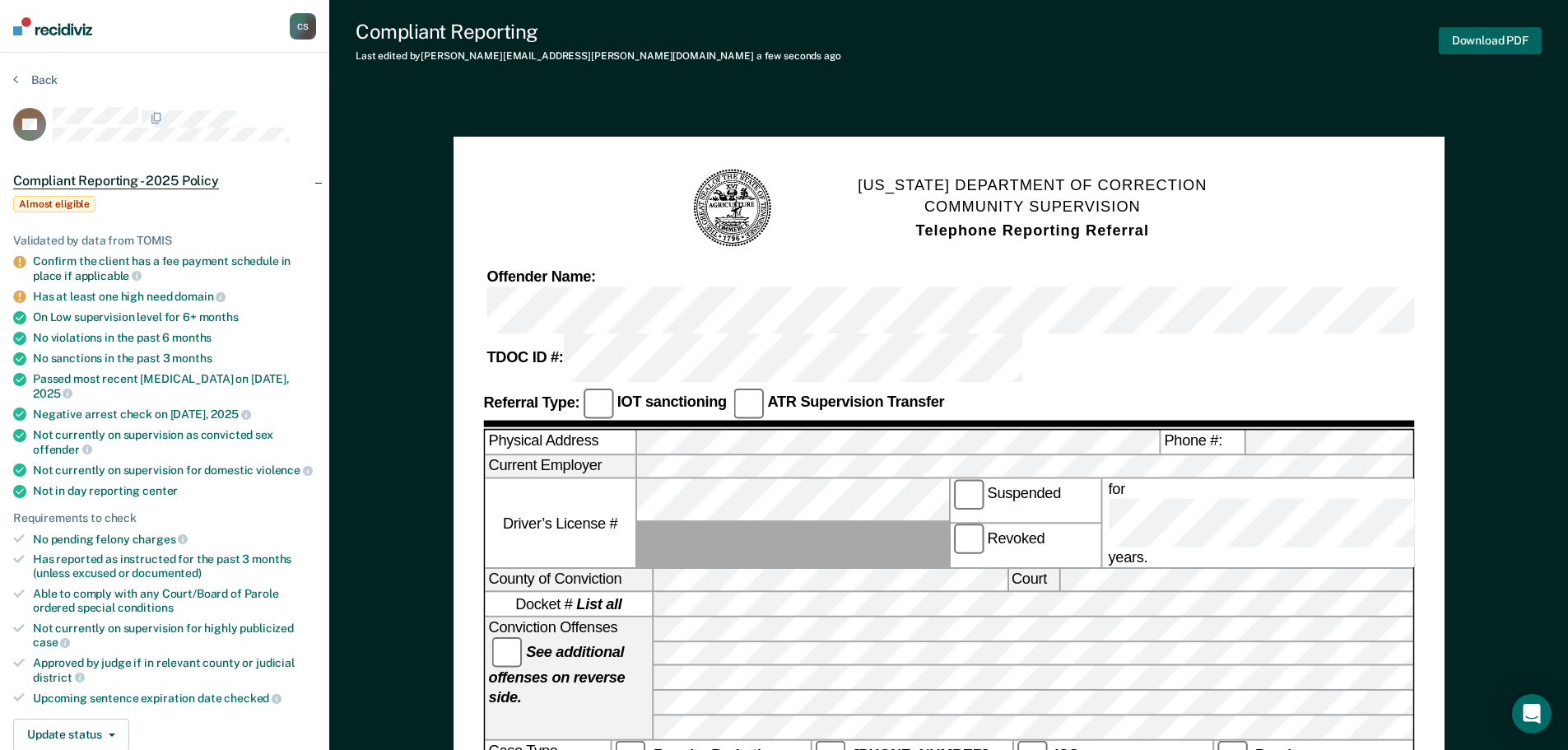
click at [1467, 34] on button "Download PDF" at bounding box center [1489, 41] width 102 height 27
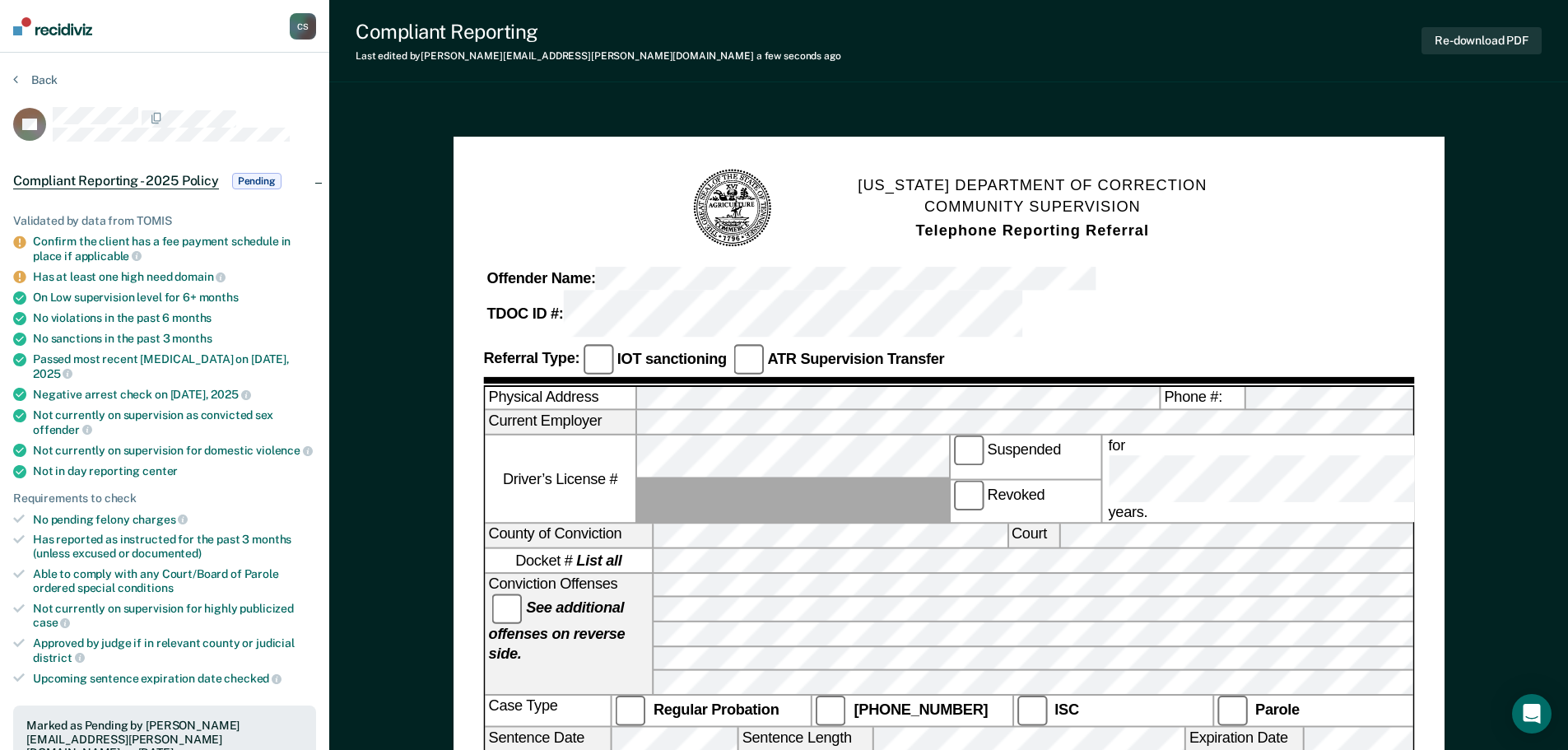
click at [32, 73] on button "Back" at bounding box center [35, 79] width 44 height 15
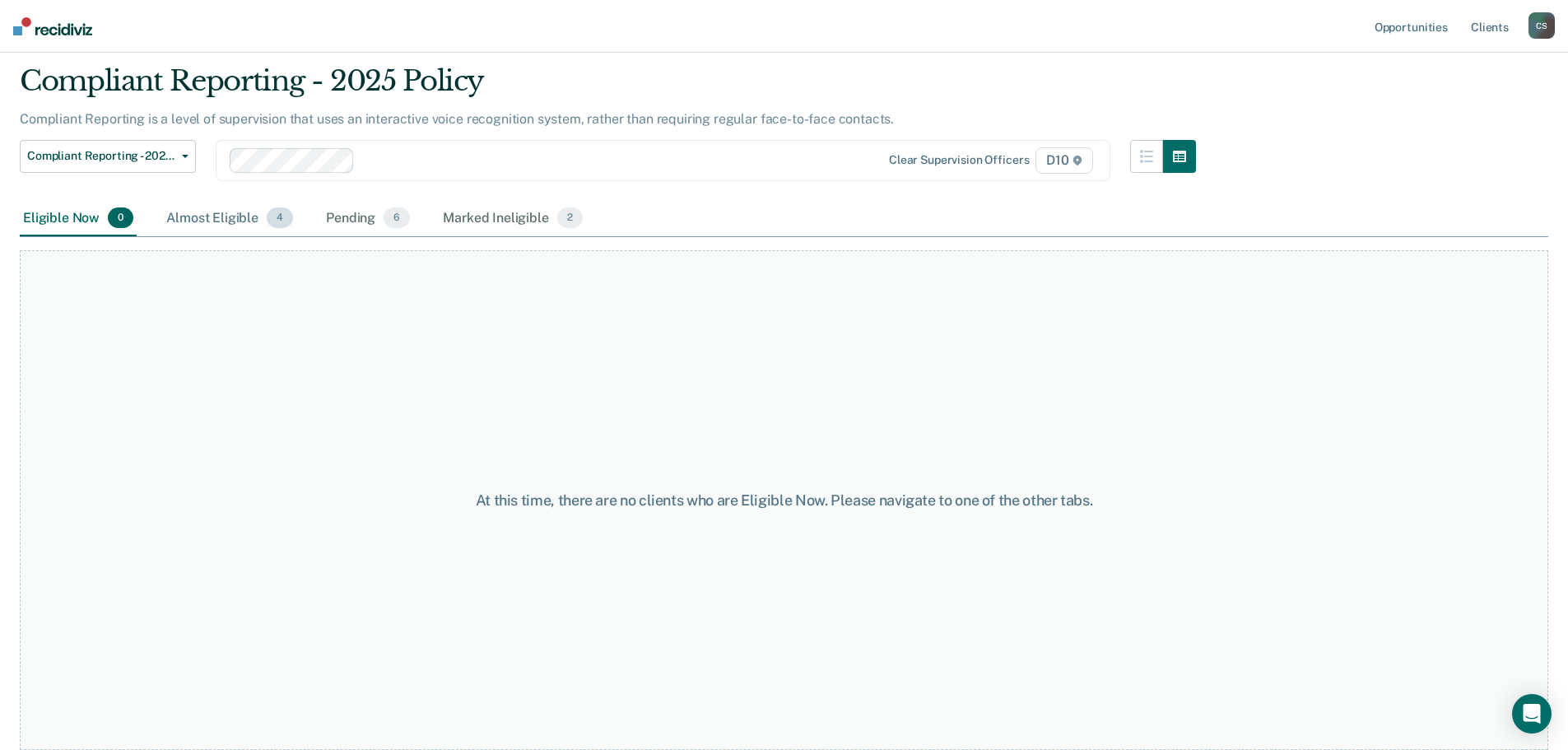
click at [251, 218] on div "Almost Eligible 4" at bounding box center [230, 219] width 133 height 36
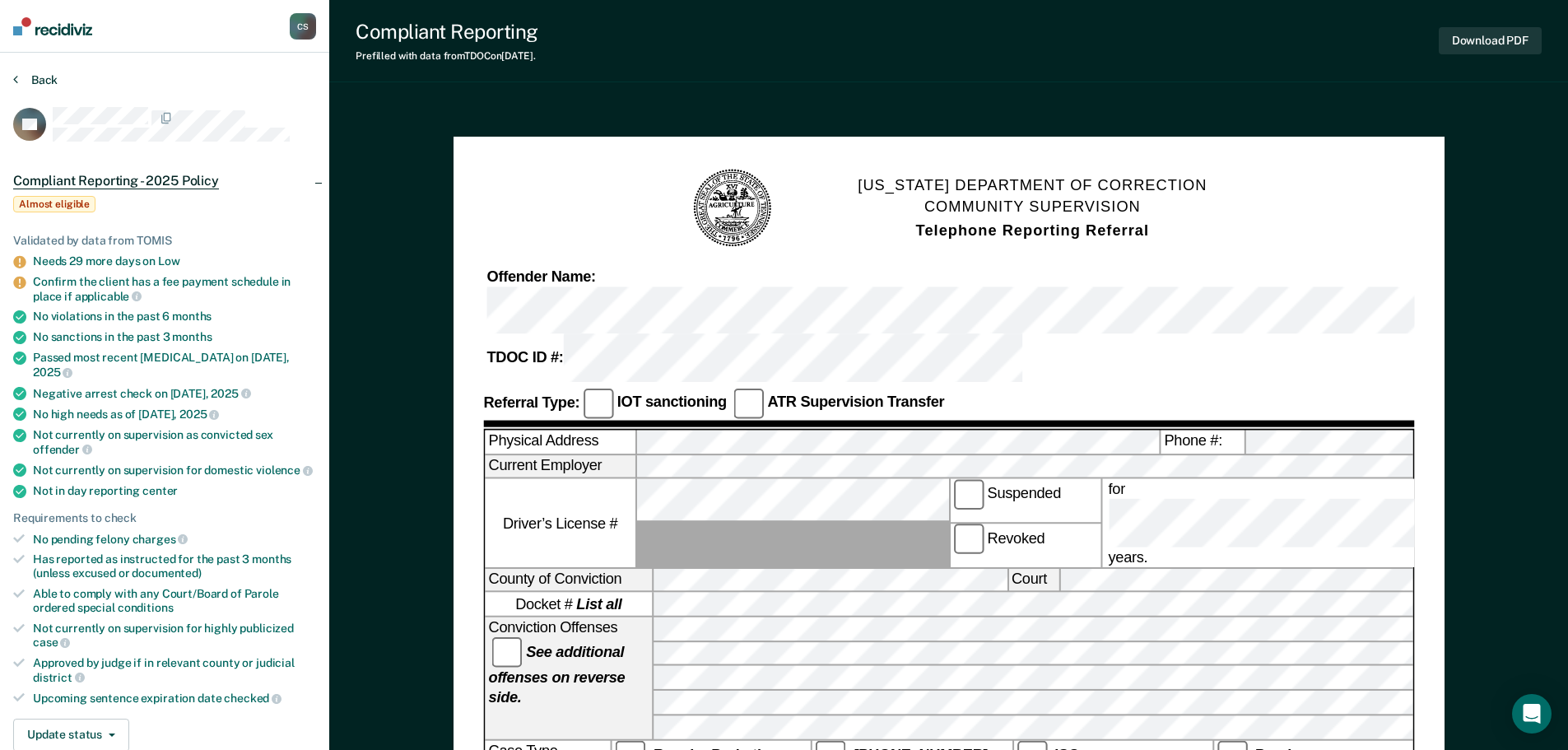
click at [54, 79] on button "Back" at bounding box center [35, 79] width 44 height 15
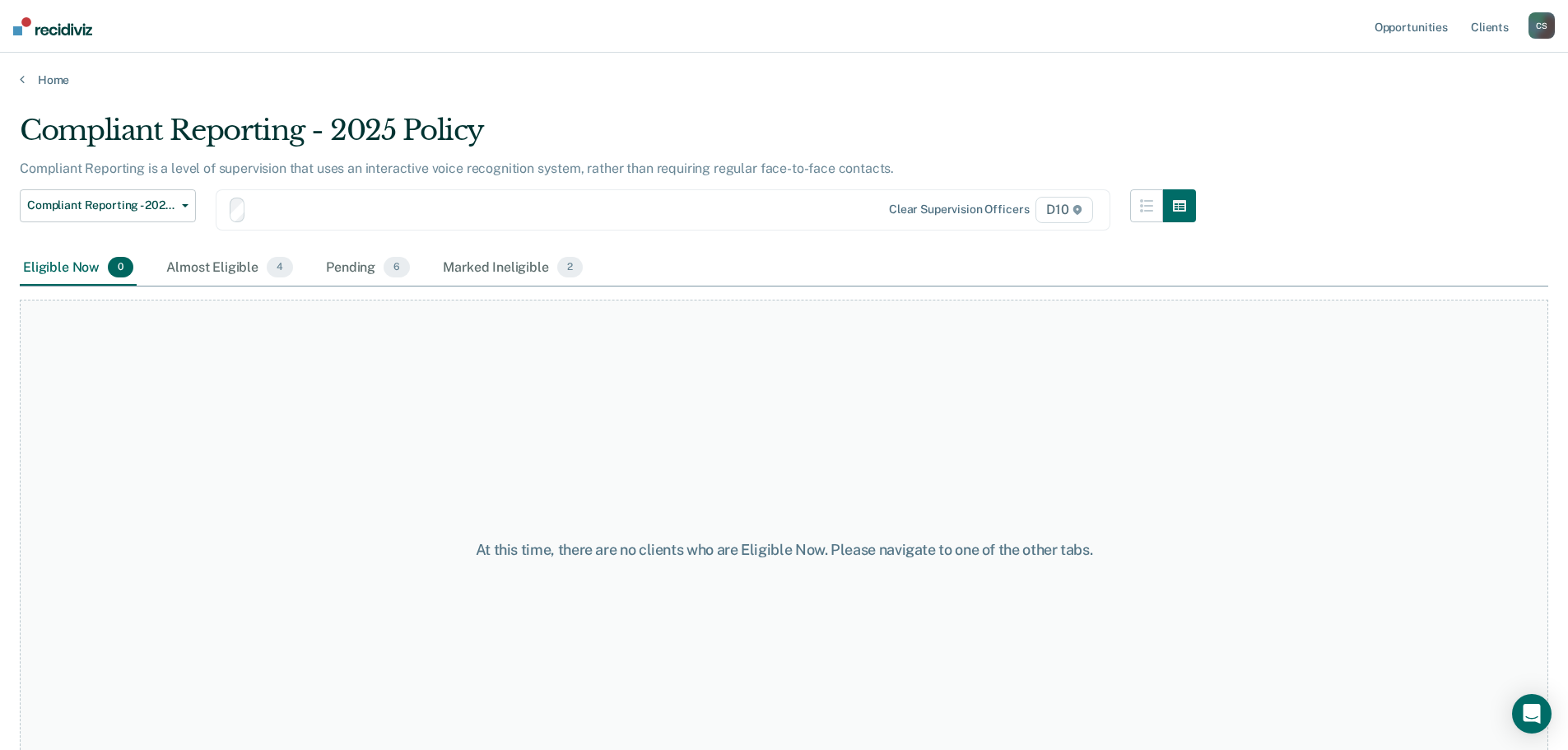
scroll to position [50, 0]
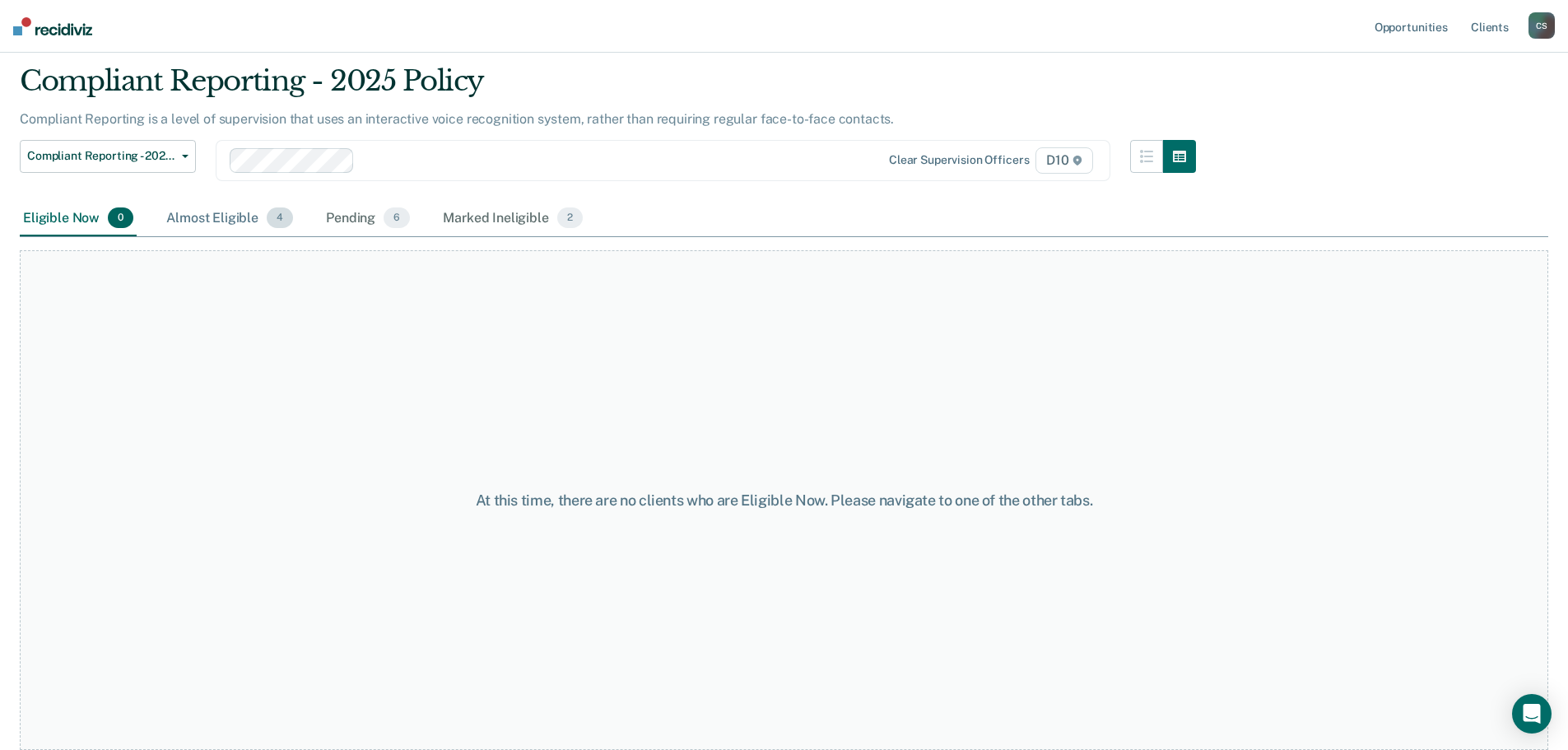
click at [238, 226] on div "Almost Eligible 4" at bounding box center [230, 219] width 133 height 36
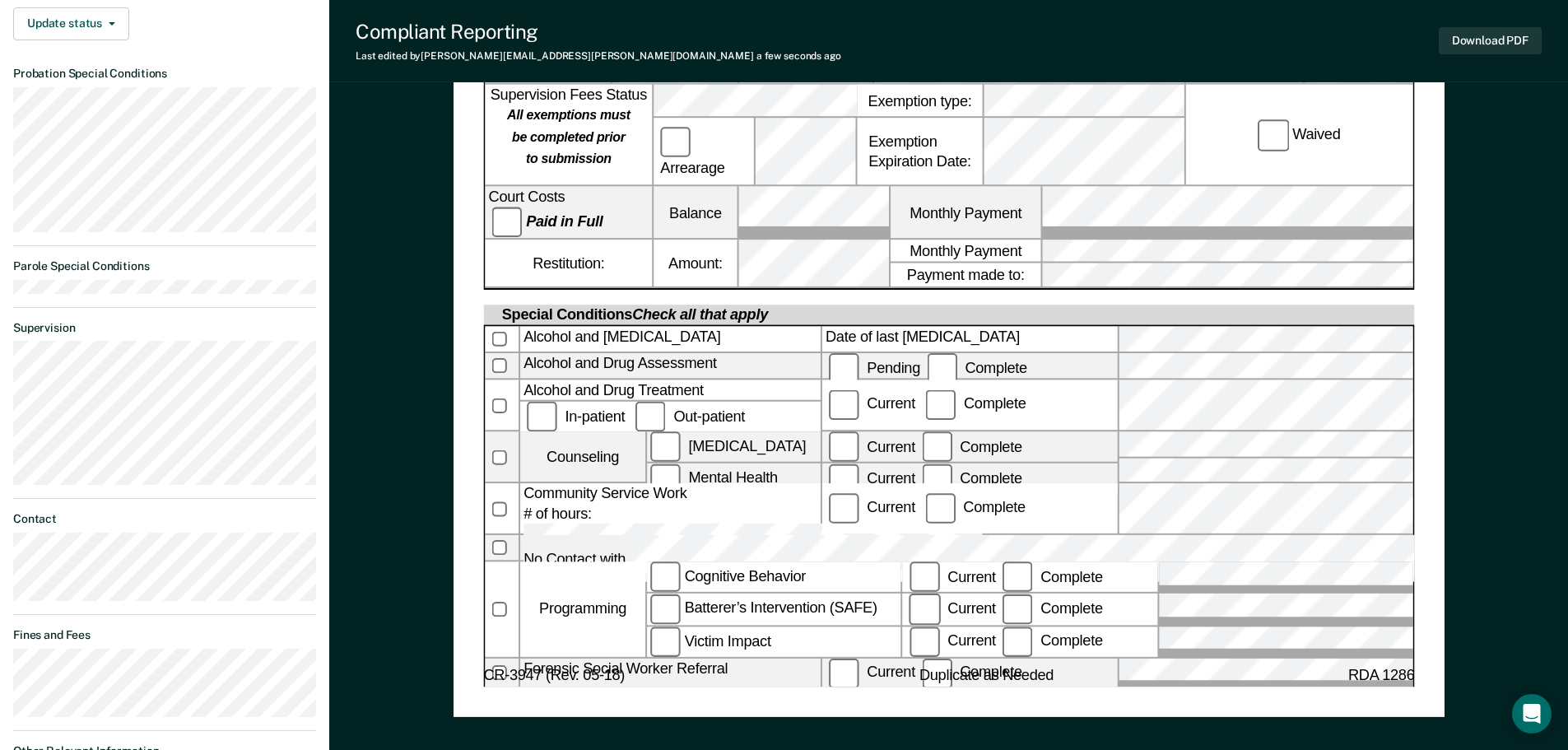
scroll to position [741, 0]
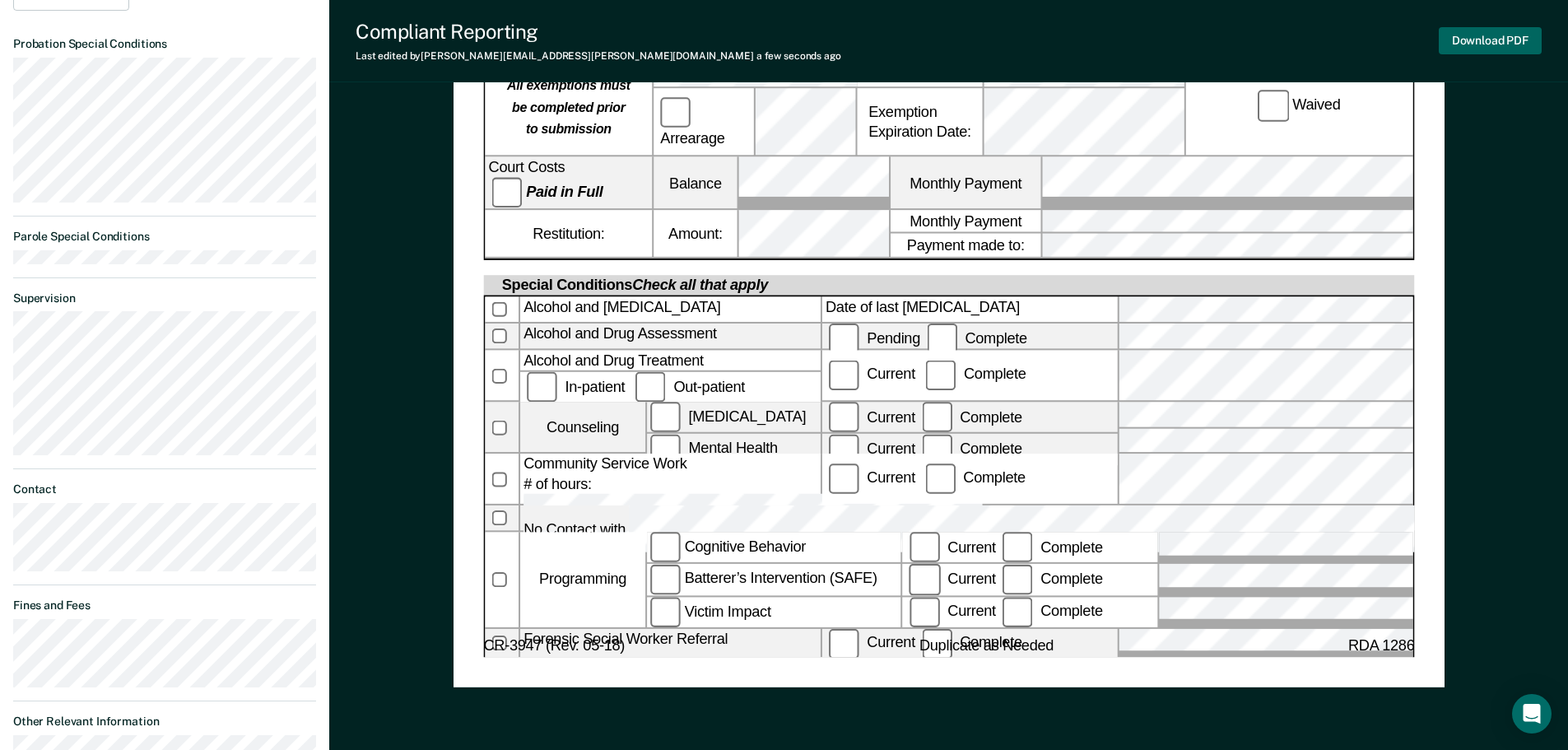
click at [1500, 44] on button "Download PDF" at bounding box center [1489, 41] width 102 height 27
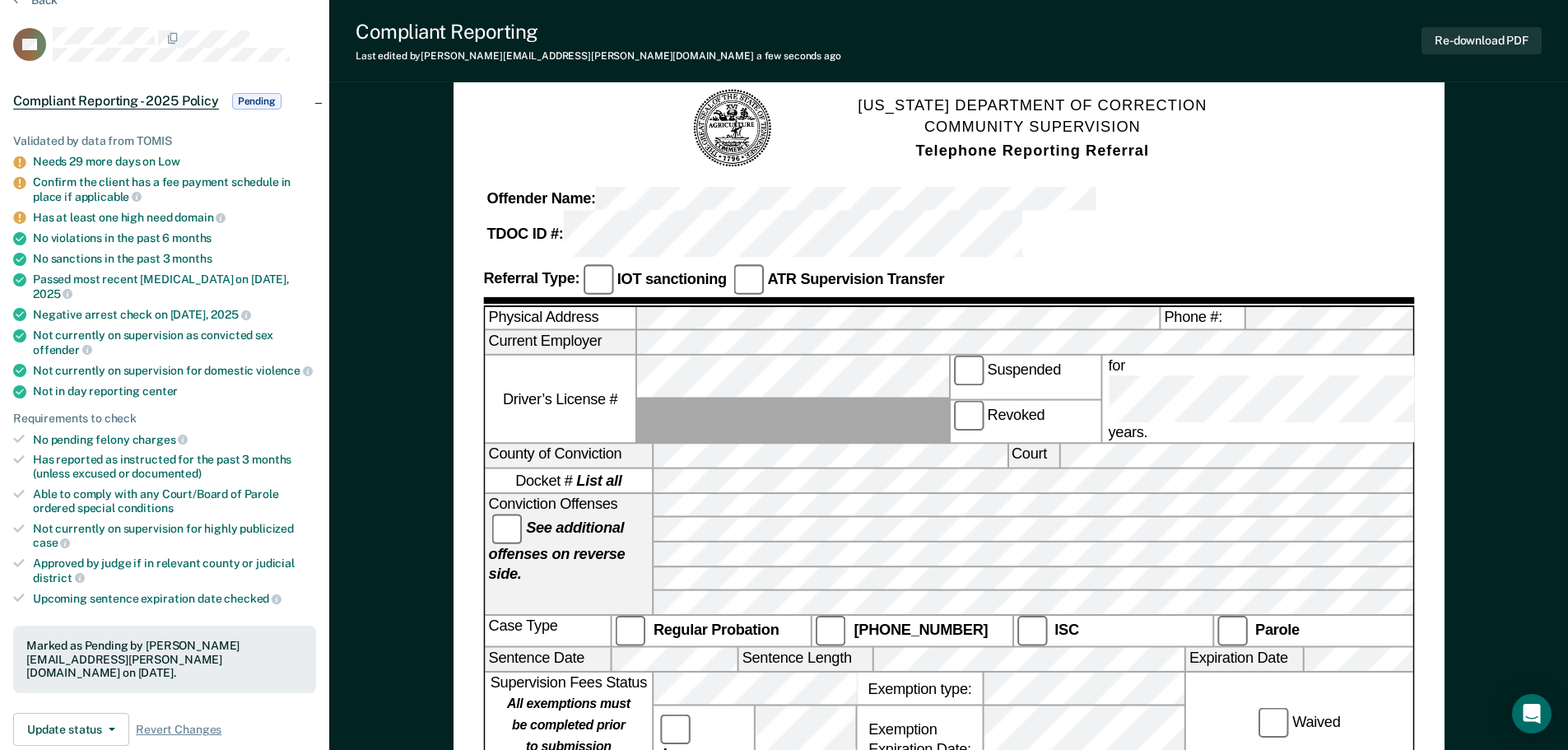
scroll to position [0, 0]
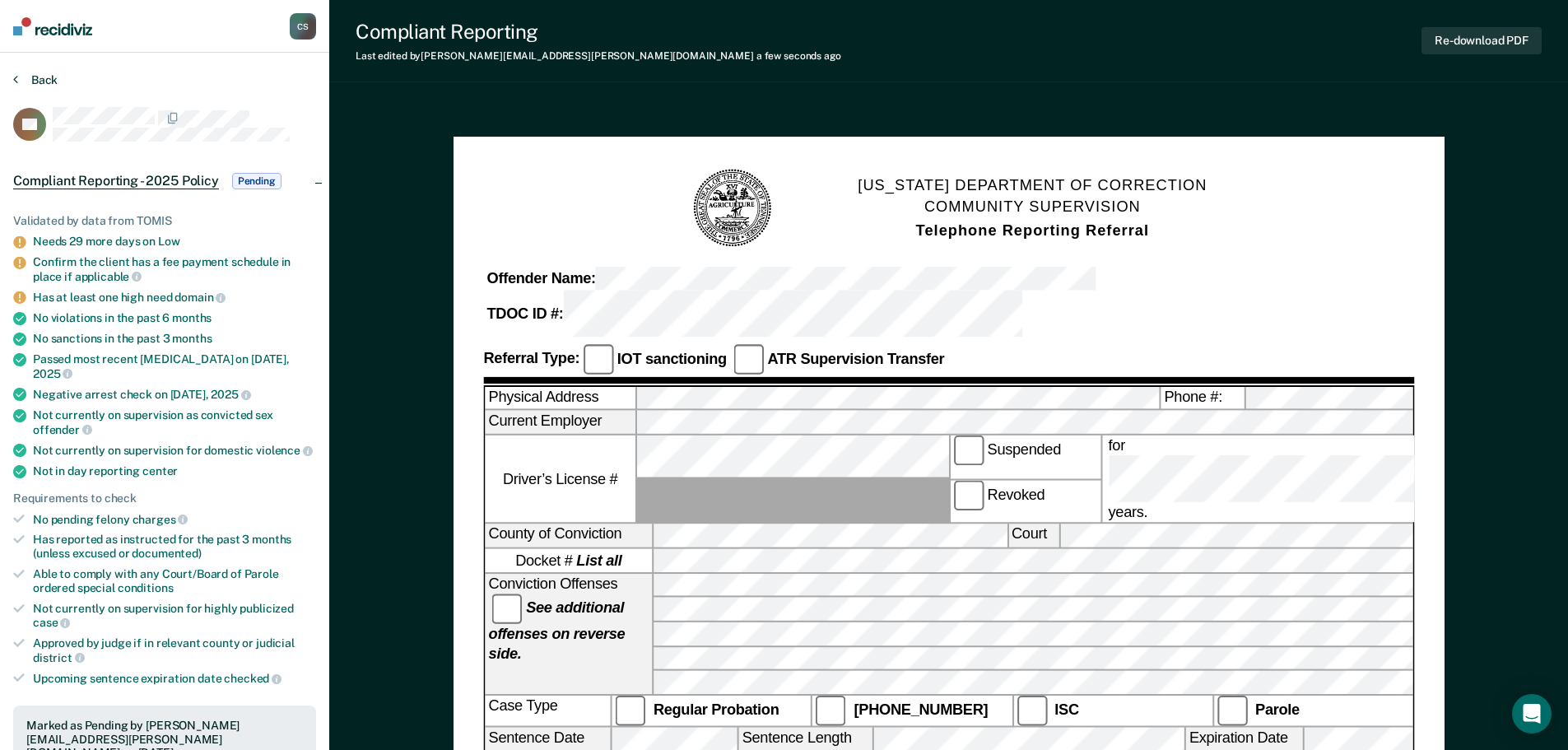
click at [25, 79] on button "Back" at bounding box center [35, 79] width 44 height 15
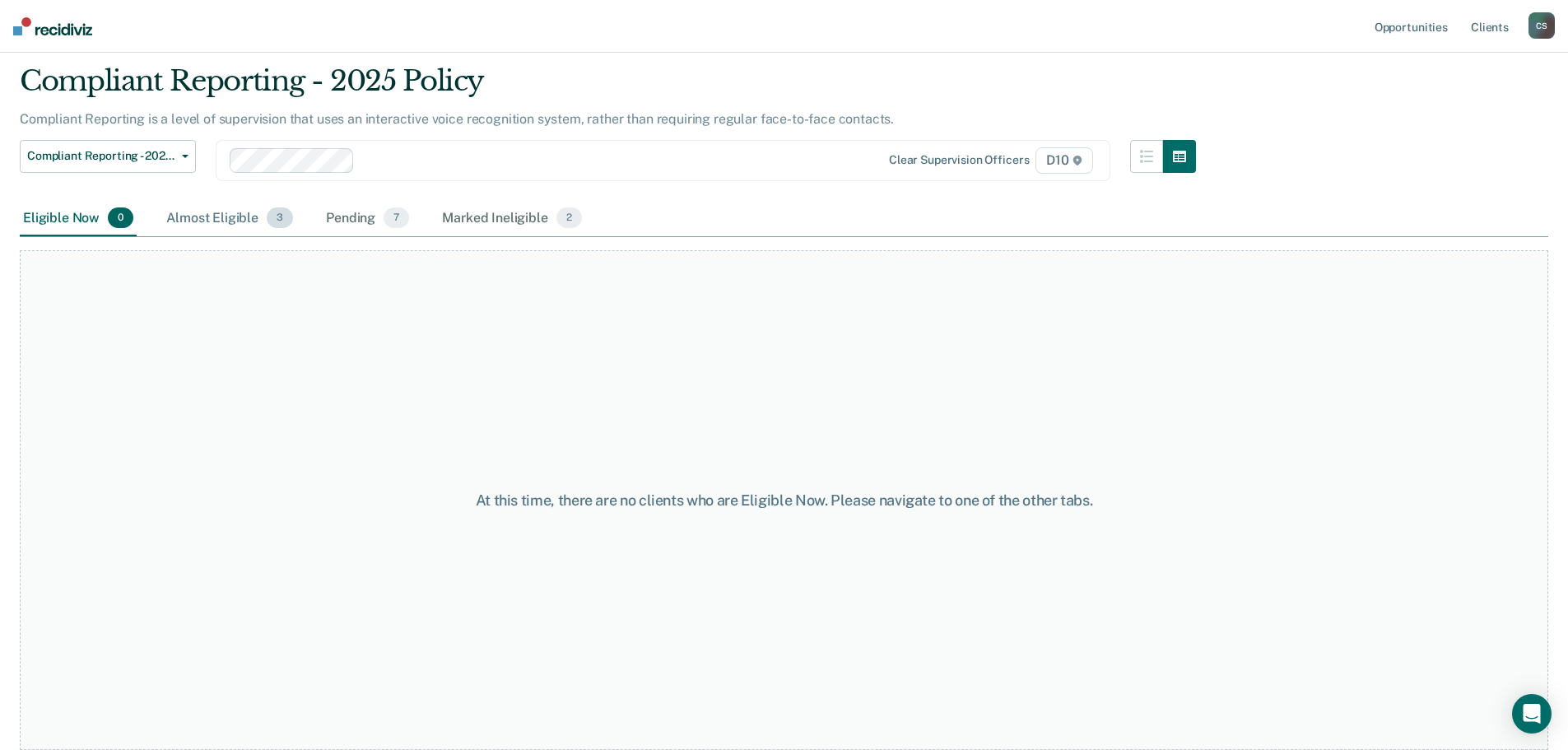
click at [242, 223] on div "Almost Eligible 3" at bounding box center [230, 219] width 133 height 36
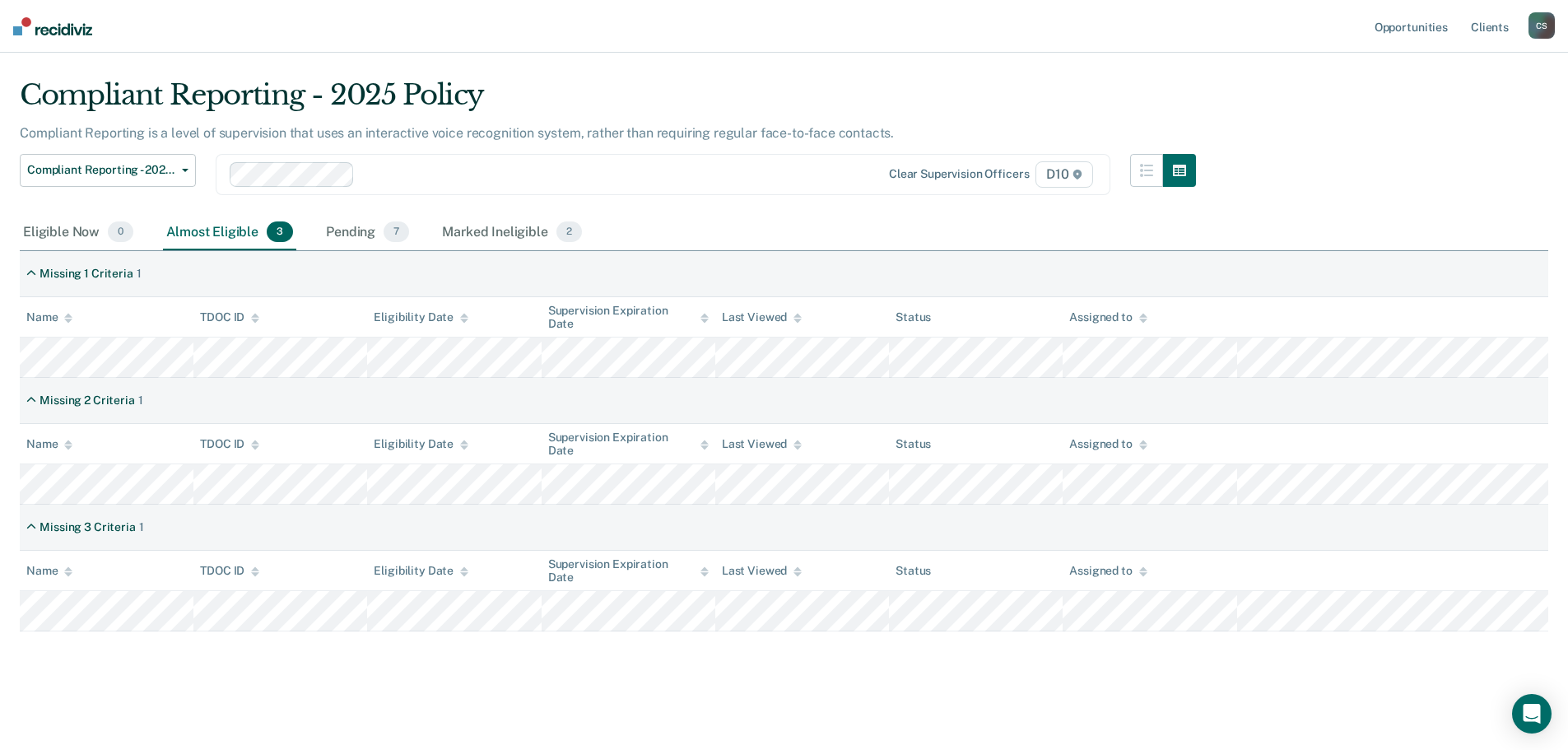
scroll to position [35, 0]
